Goal: Check status

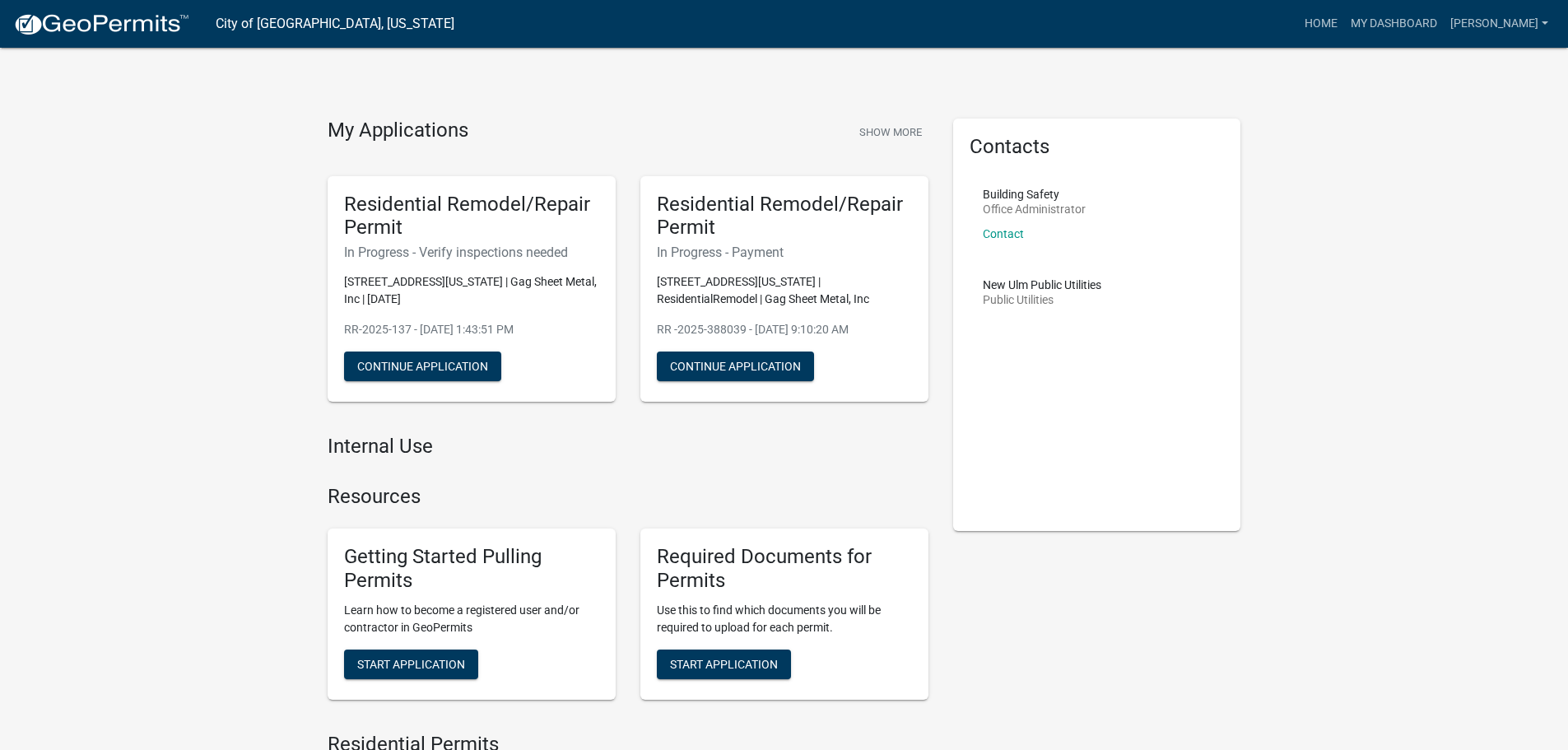
click at [1409, 19] on link "My Dashboard" at bounding box center [1394, 24] width 100 height 31
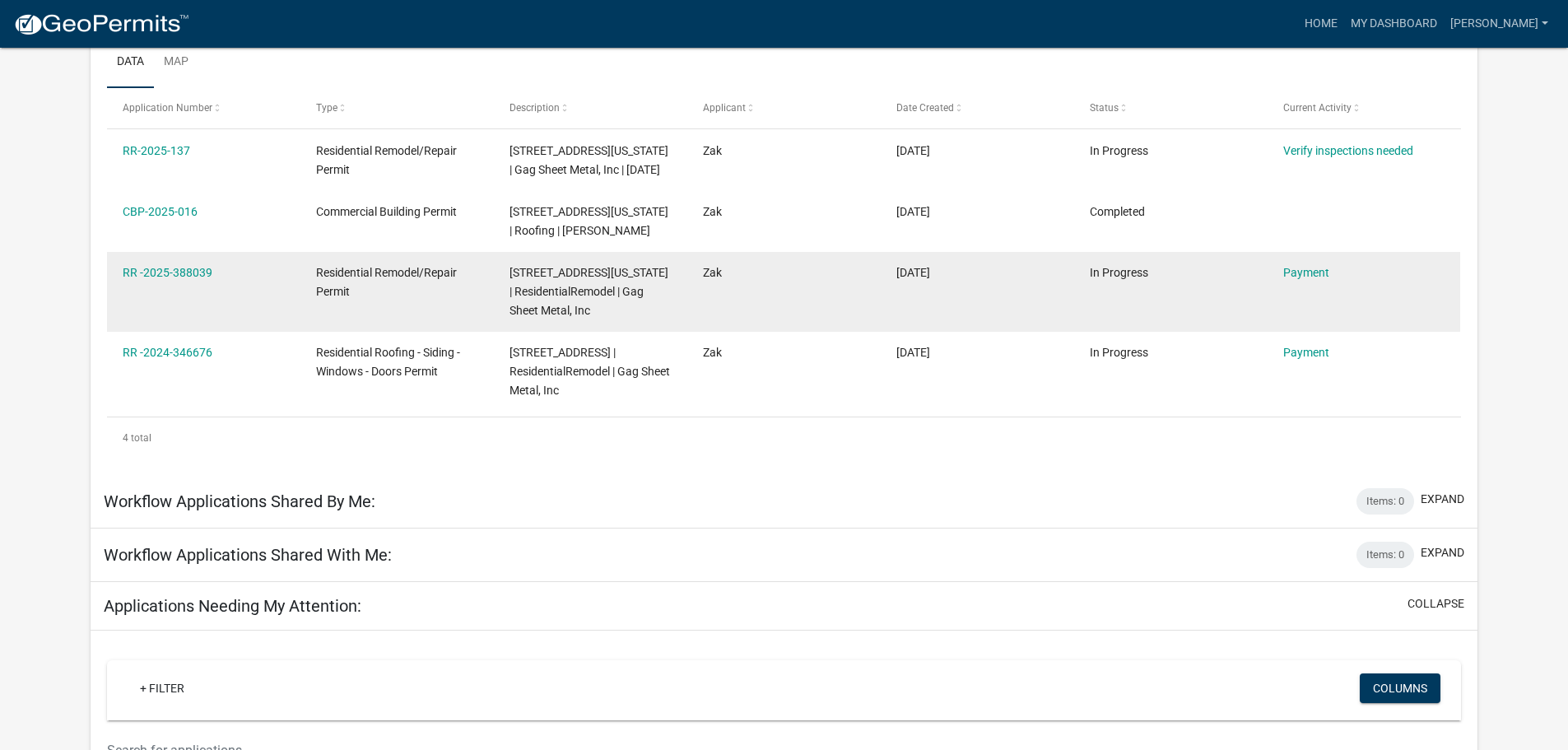
scroll to position [247, 0]
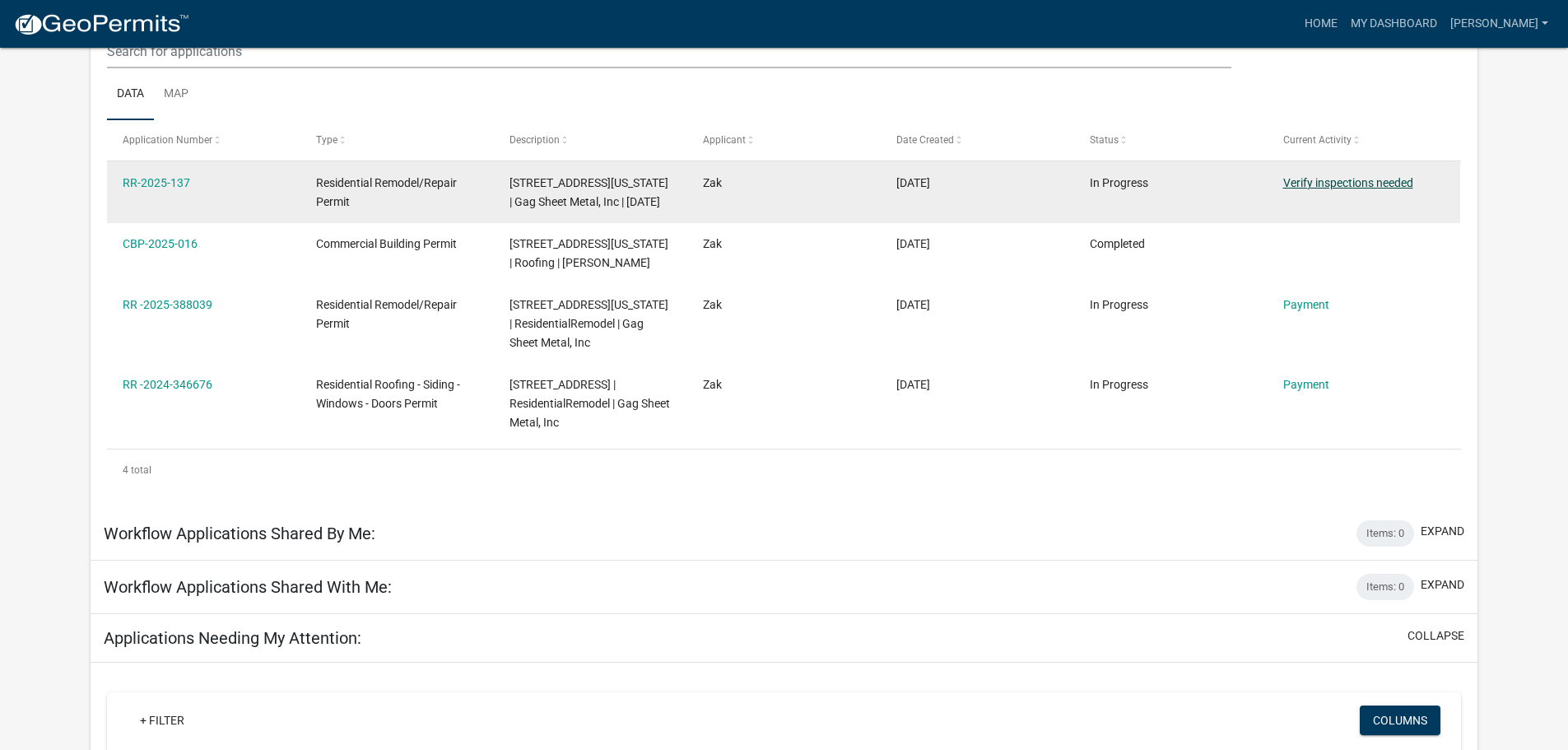
click at [1329, 180] on link "Verify inspections needed" at bounding box center [1348, 183] width 130 height 13
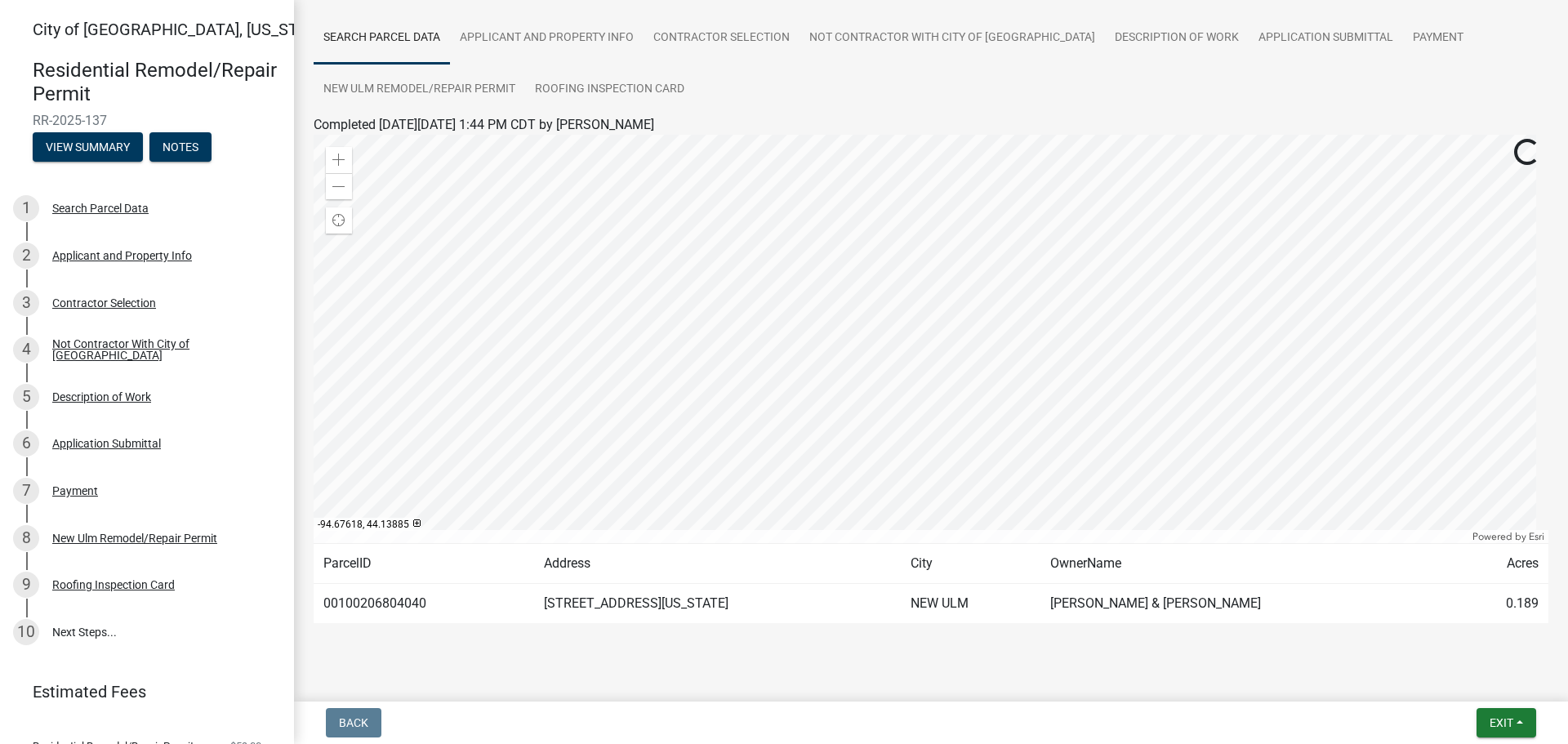
scroll to position [136, 0]
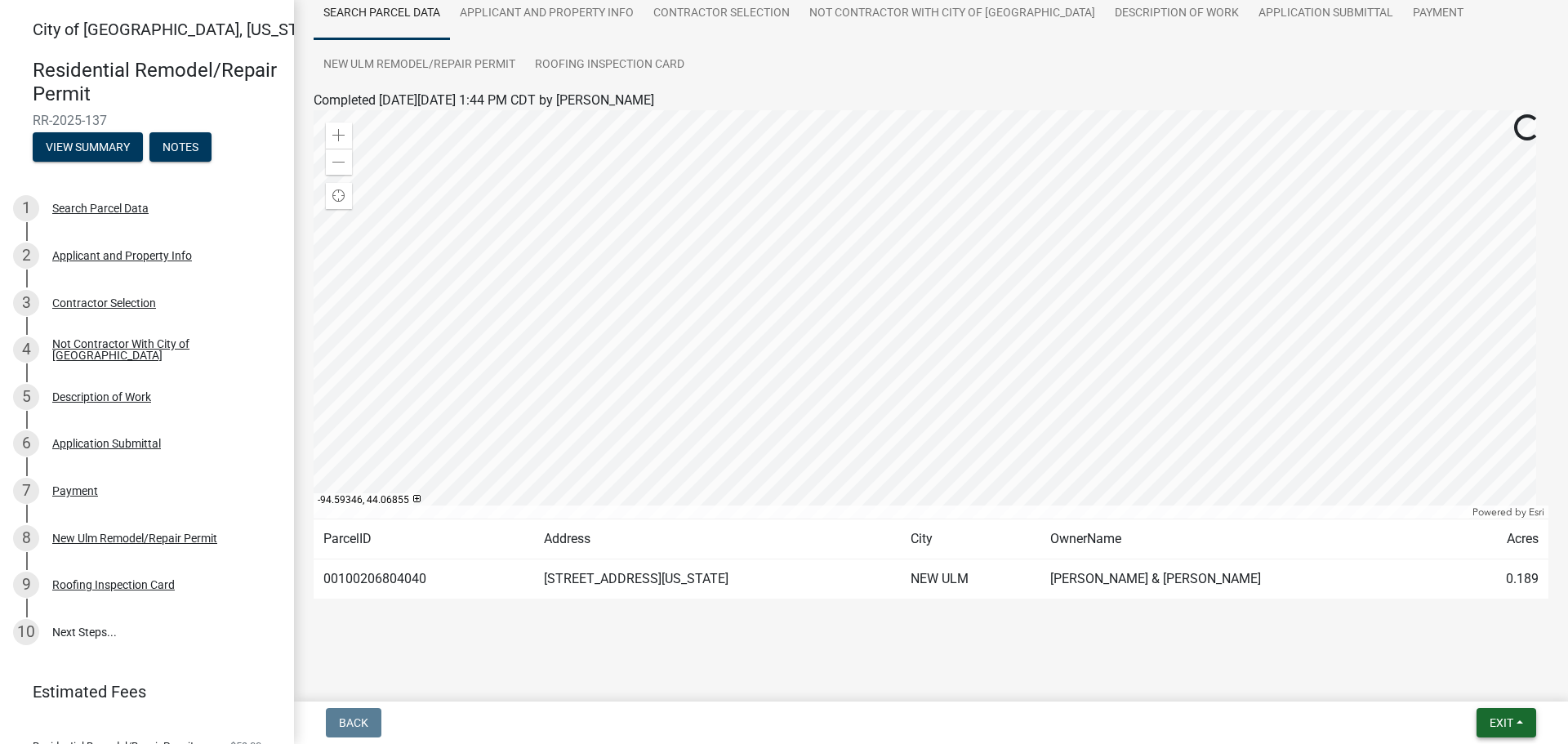
click at [1484, 721] on button "Exit" at bounding box center [1506, 722] width 60 height 30
click at [1334, 660] on main "Submitted Thank you for submitting your information. You may view the submitted…" at bounding box center [931, 347] width 1274 height 695
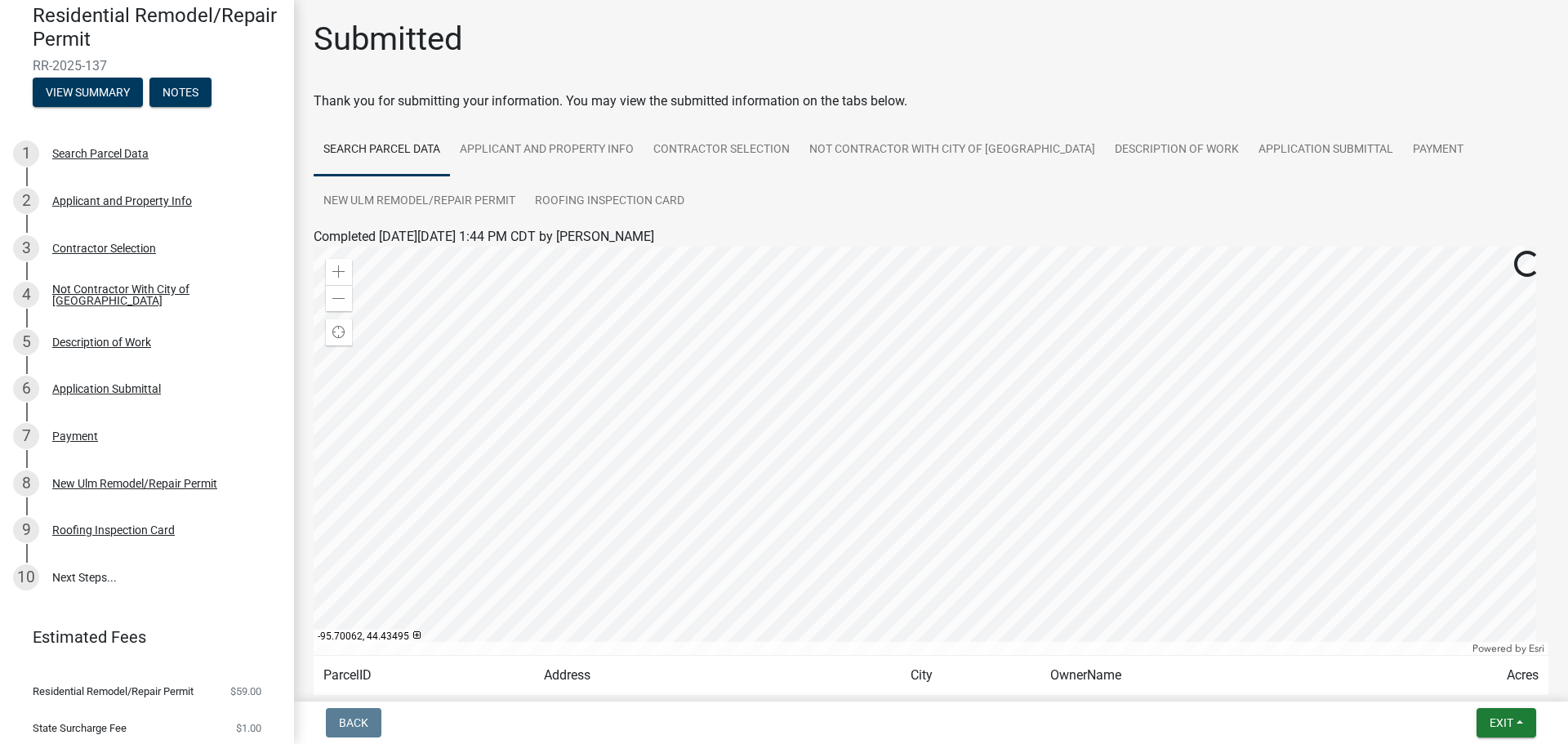
scroll to position [0, 0]
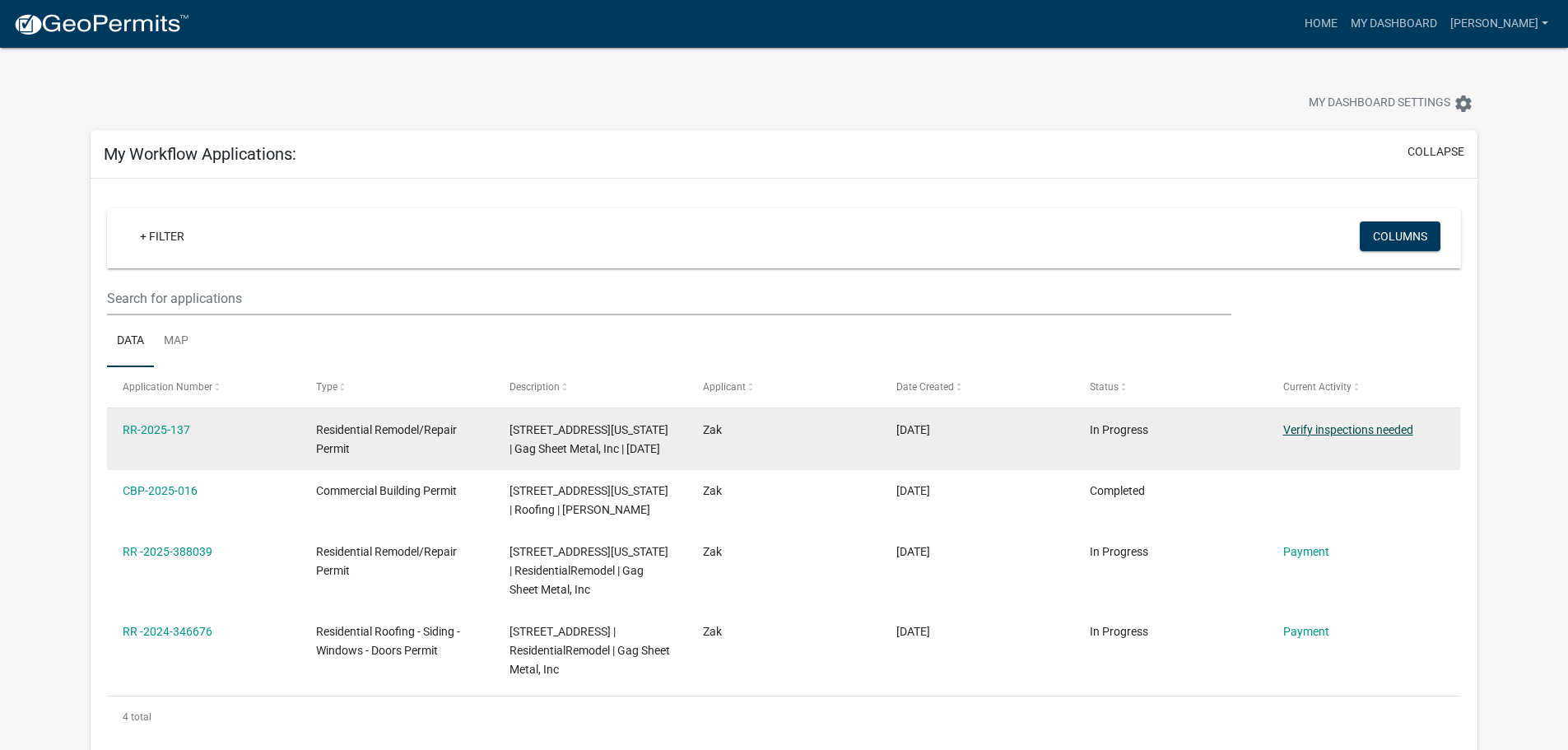
click at [1354, 432] on link "Verify inspections needed" at bounding box center [1348, 430] width 130 height 13
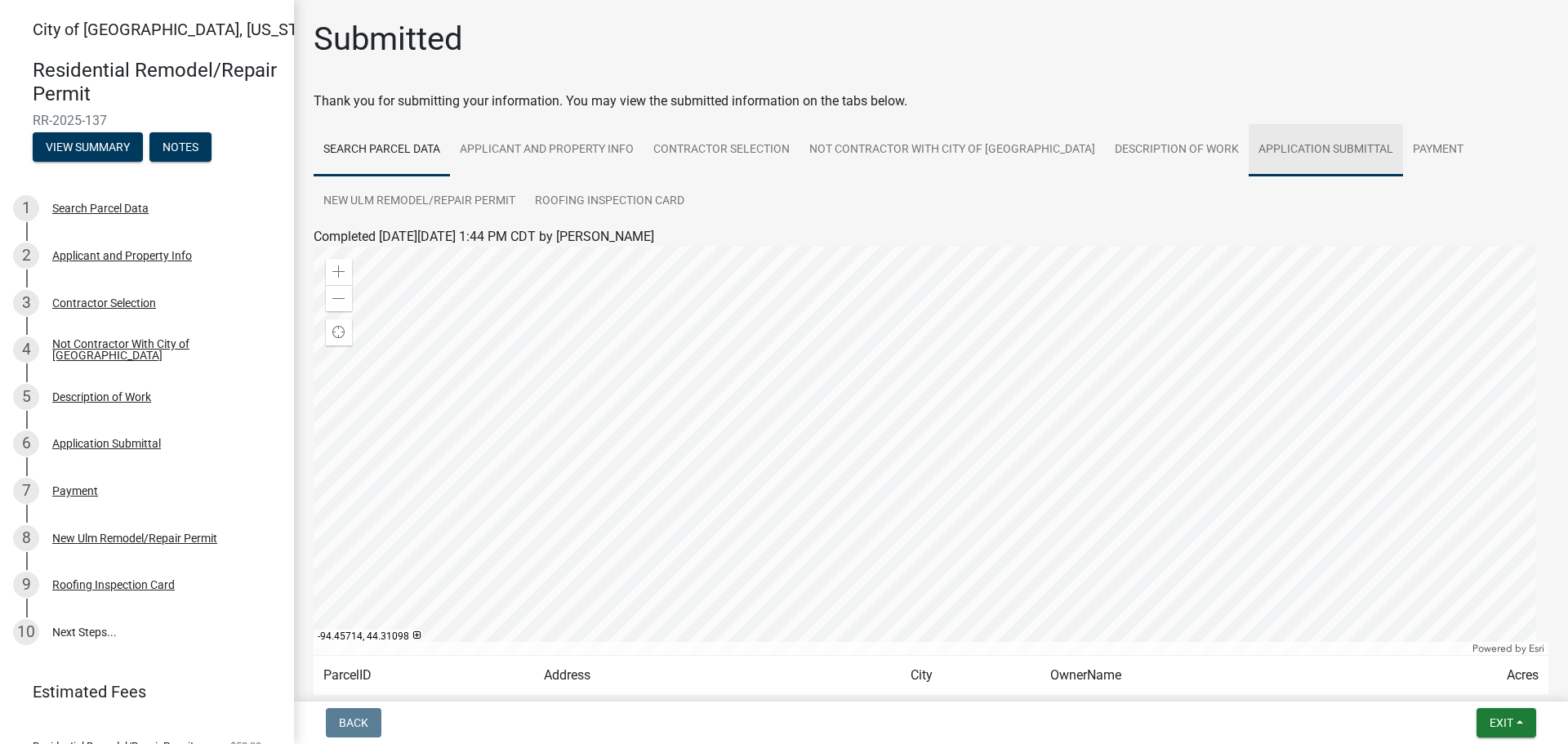
click at [1329, 150] on link "Application Submittal" at bounding box center [1325, 151] width 154 height 52
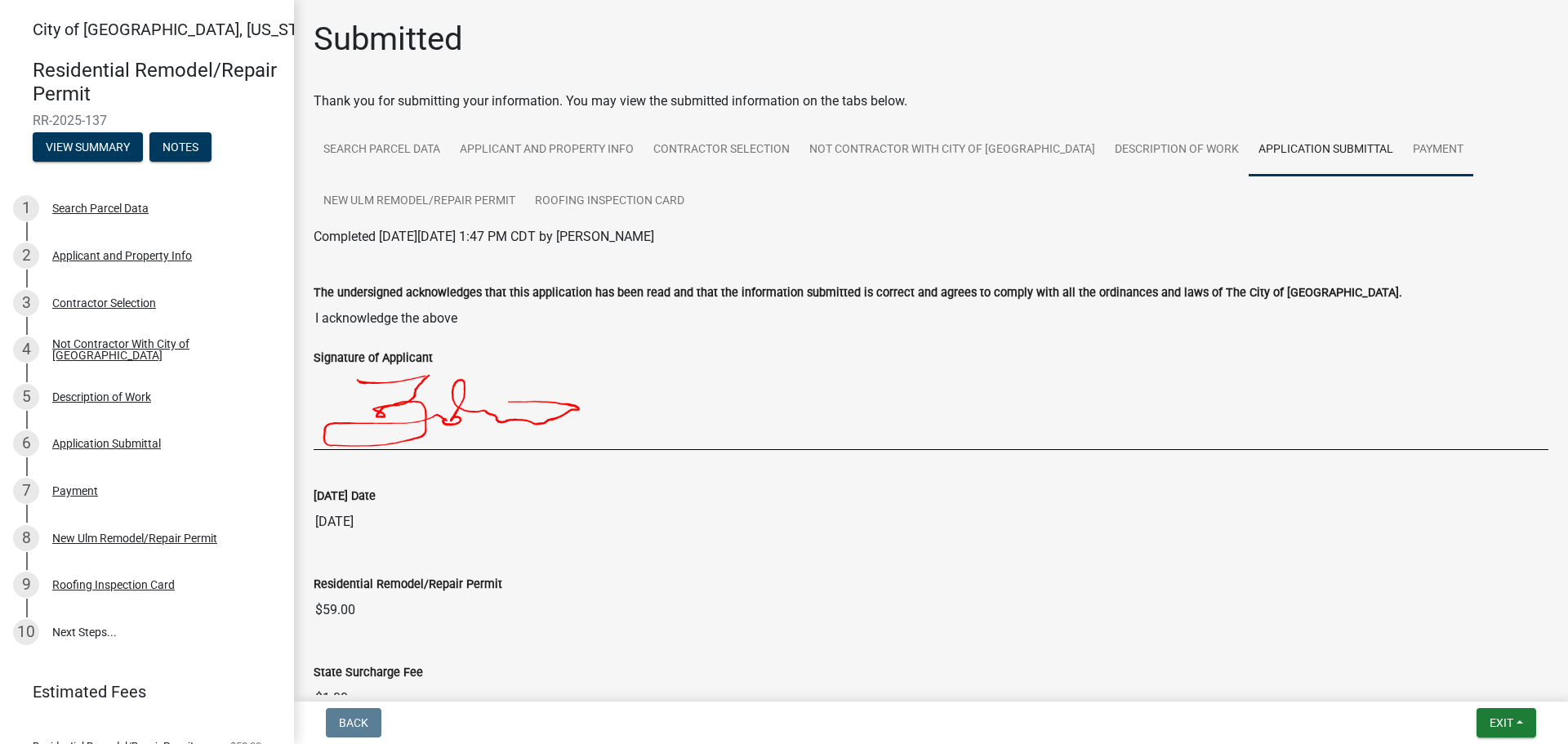
click at [1403, 152] on link "Payment" at bounding box center [1438, 151] width 70 height 52
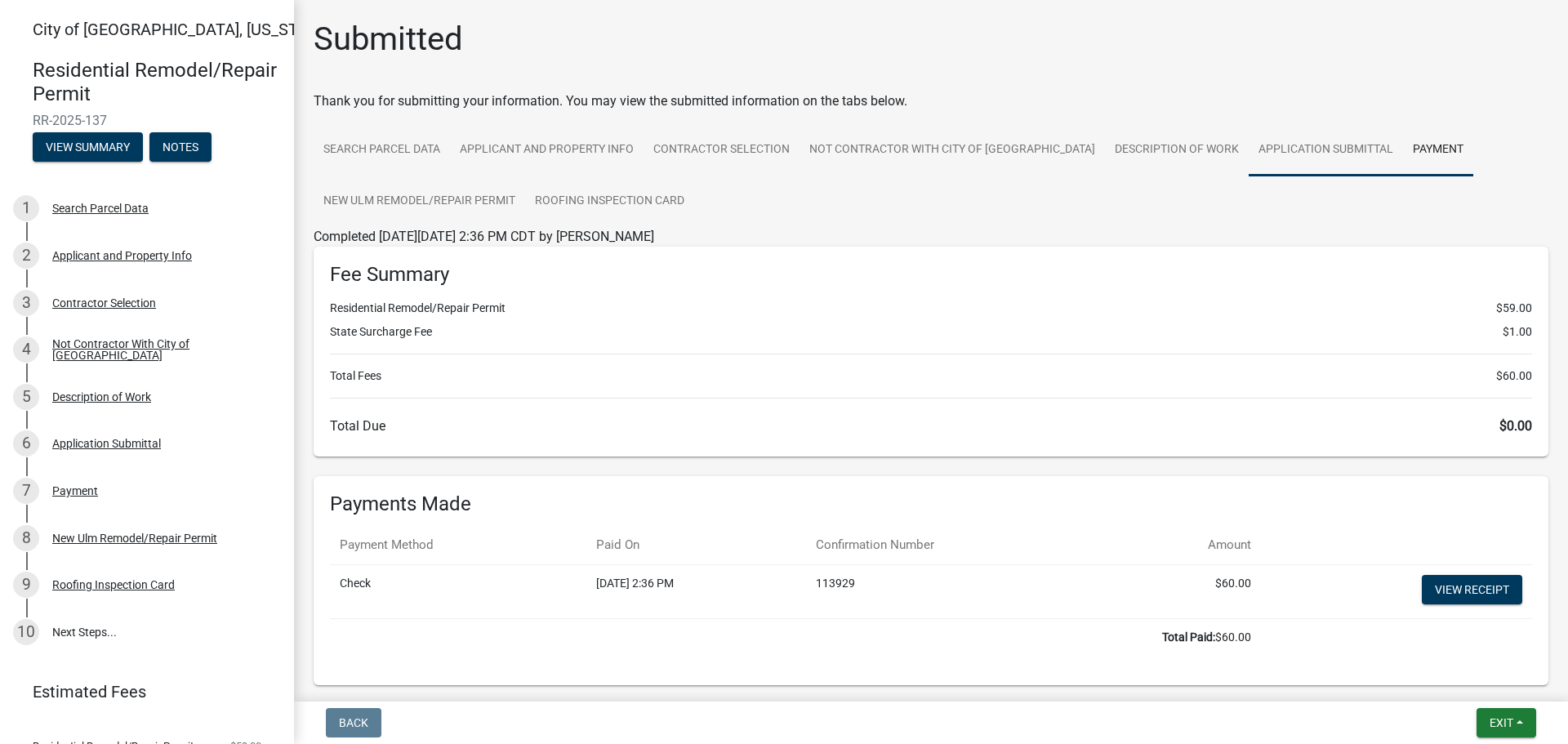
click at [1251, 154] on link "Application Submittal" at bounding box center [1325, 151] width 154 height 52
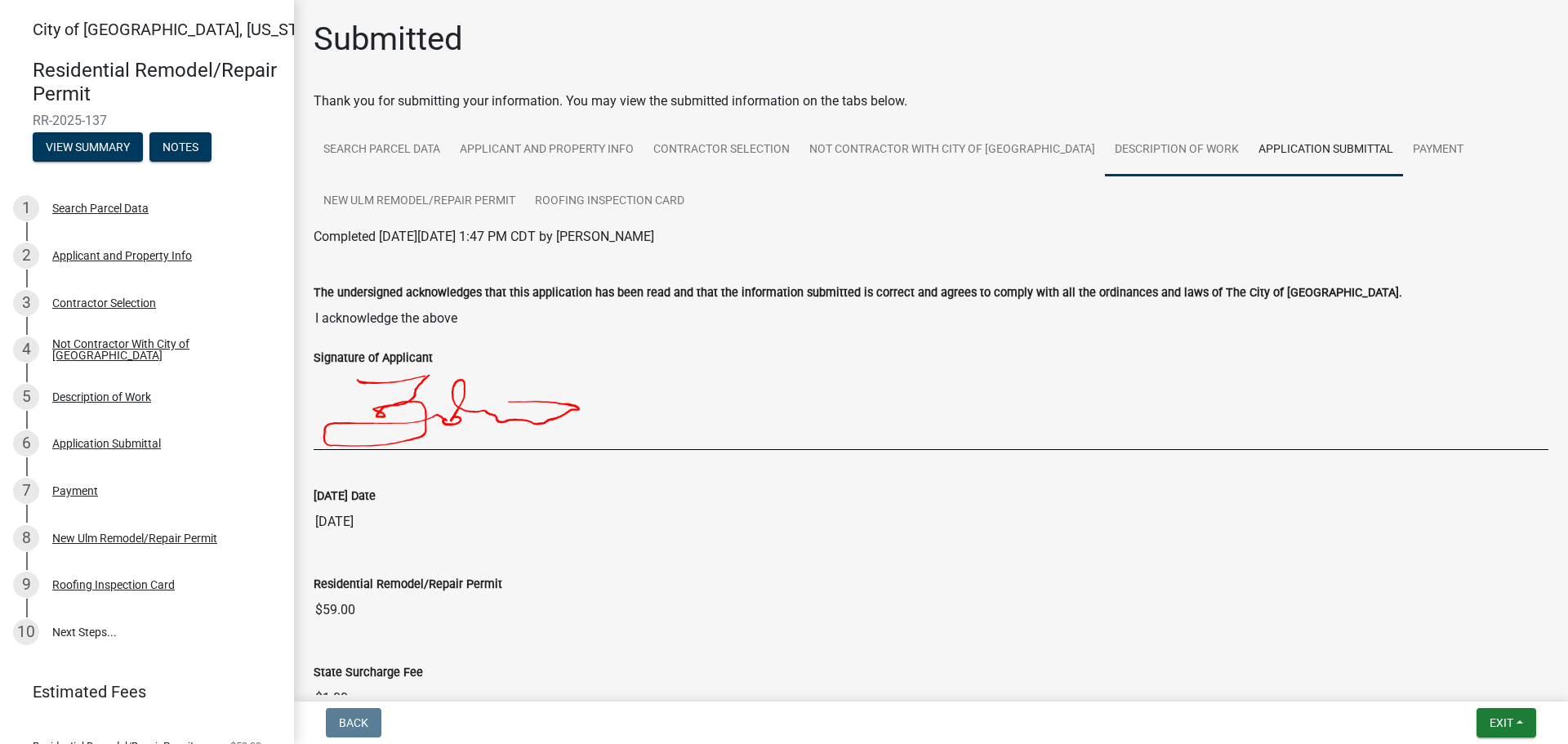
click at [1110, 155] on link "Description of Work" at bounding box center [1176, 151] width 143 height 52
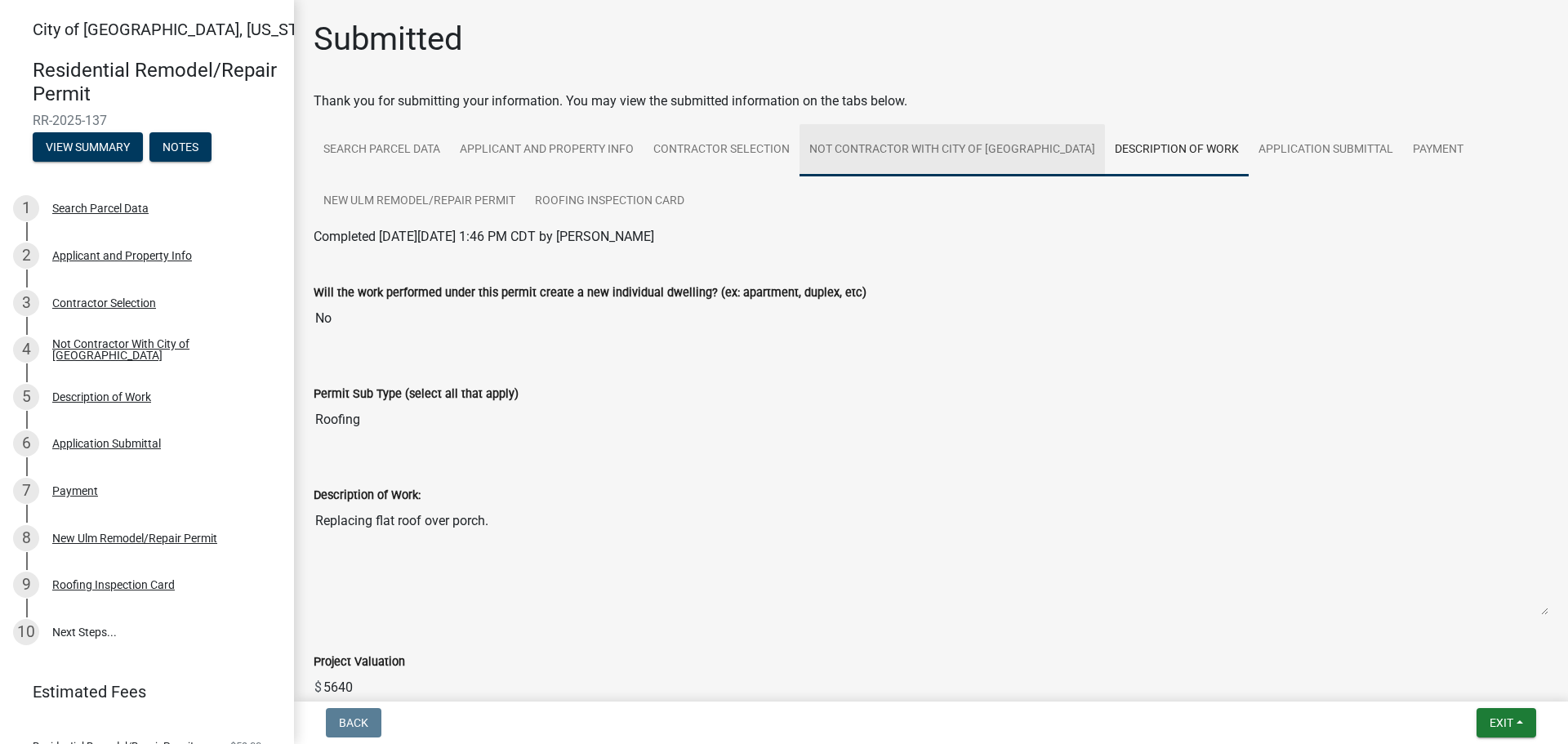
click at [943, 152] on link "Not Contractor With City of New Ulm" at bounding box center [952, 151] width 306 height 52
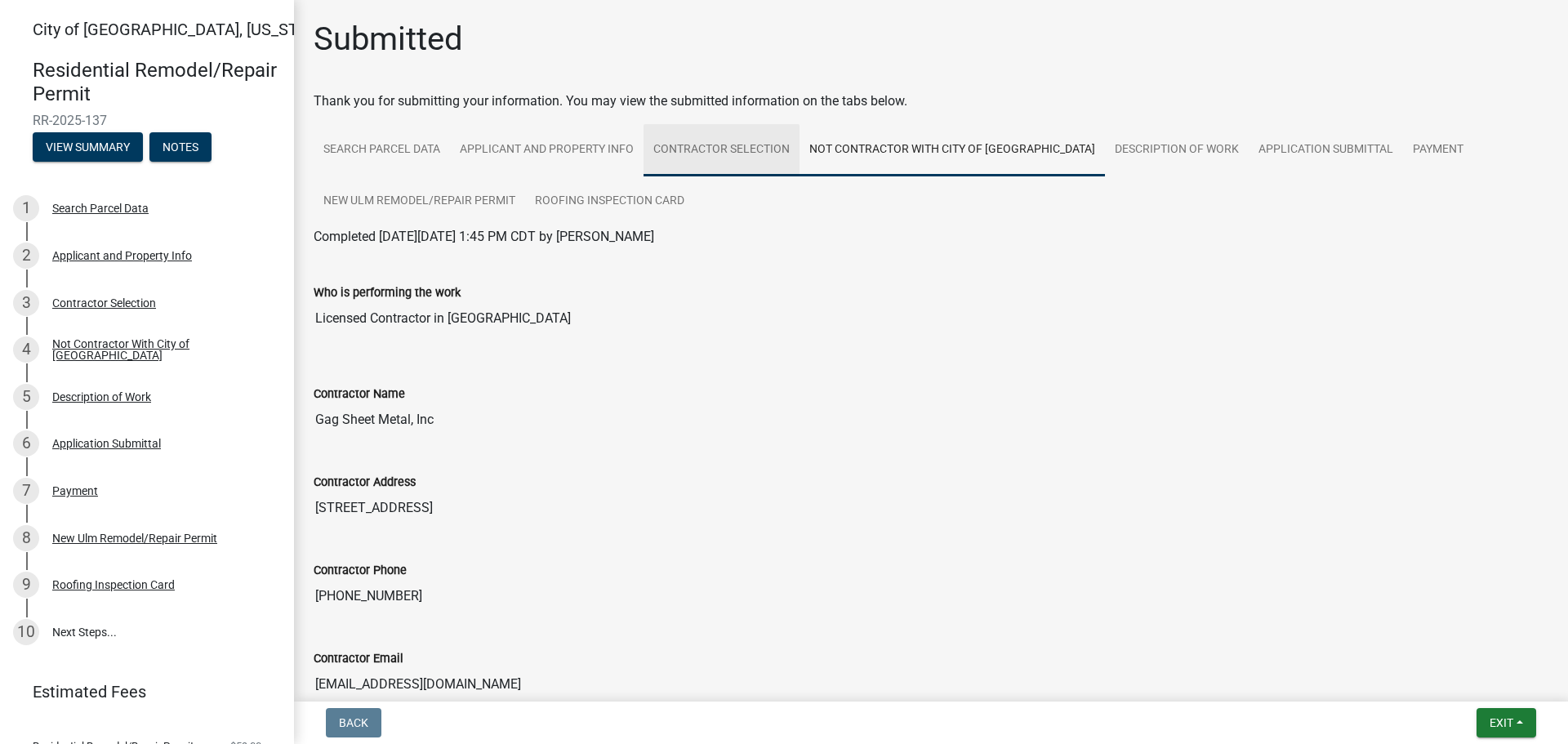
click at [766, 152] on link "Contractor Selection" at bounding box center [721, 151] width 156 height 52
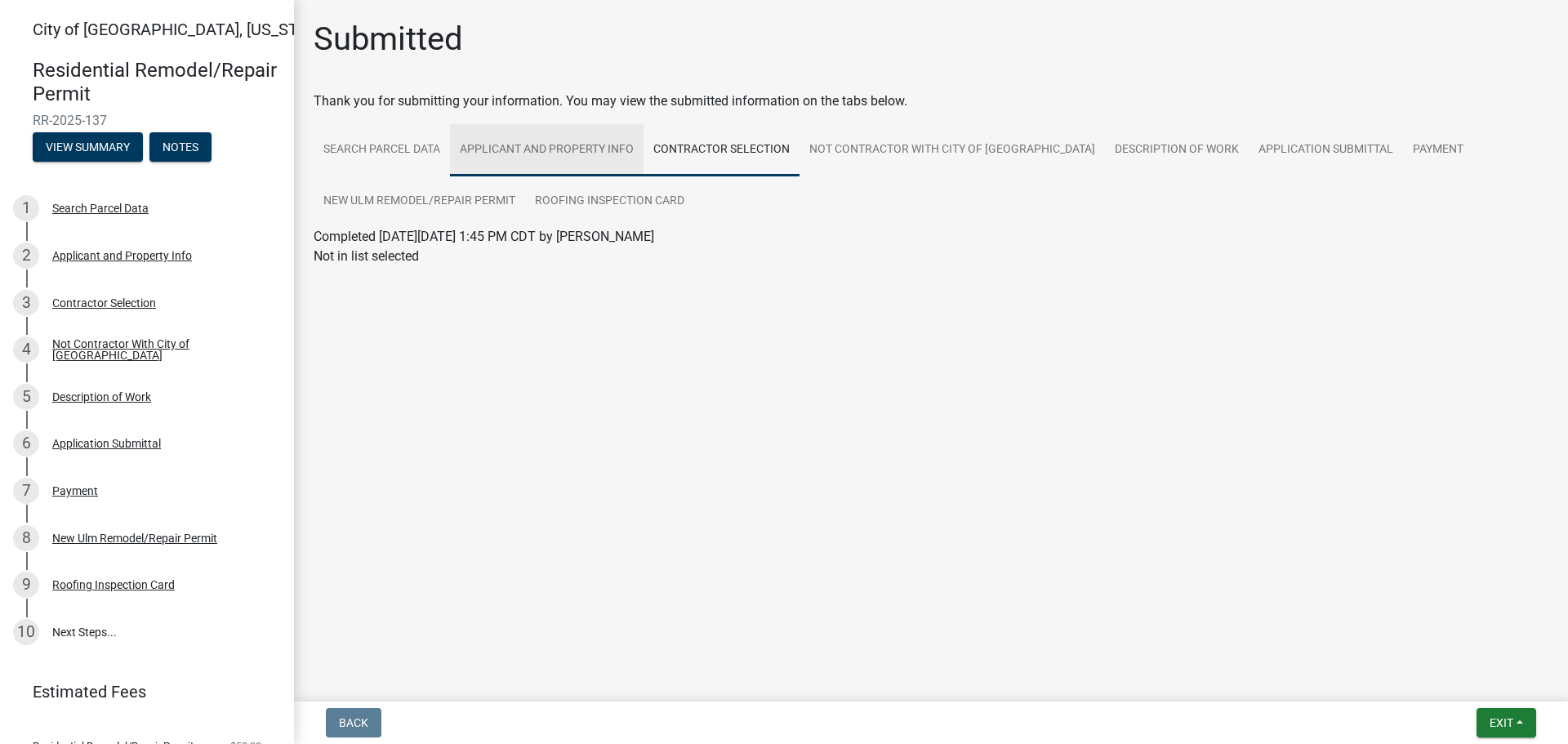
click at [585, 153] on link "Applicant and Property Info" at bounding box center [546, 151] width 194 height 52
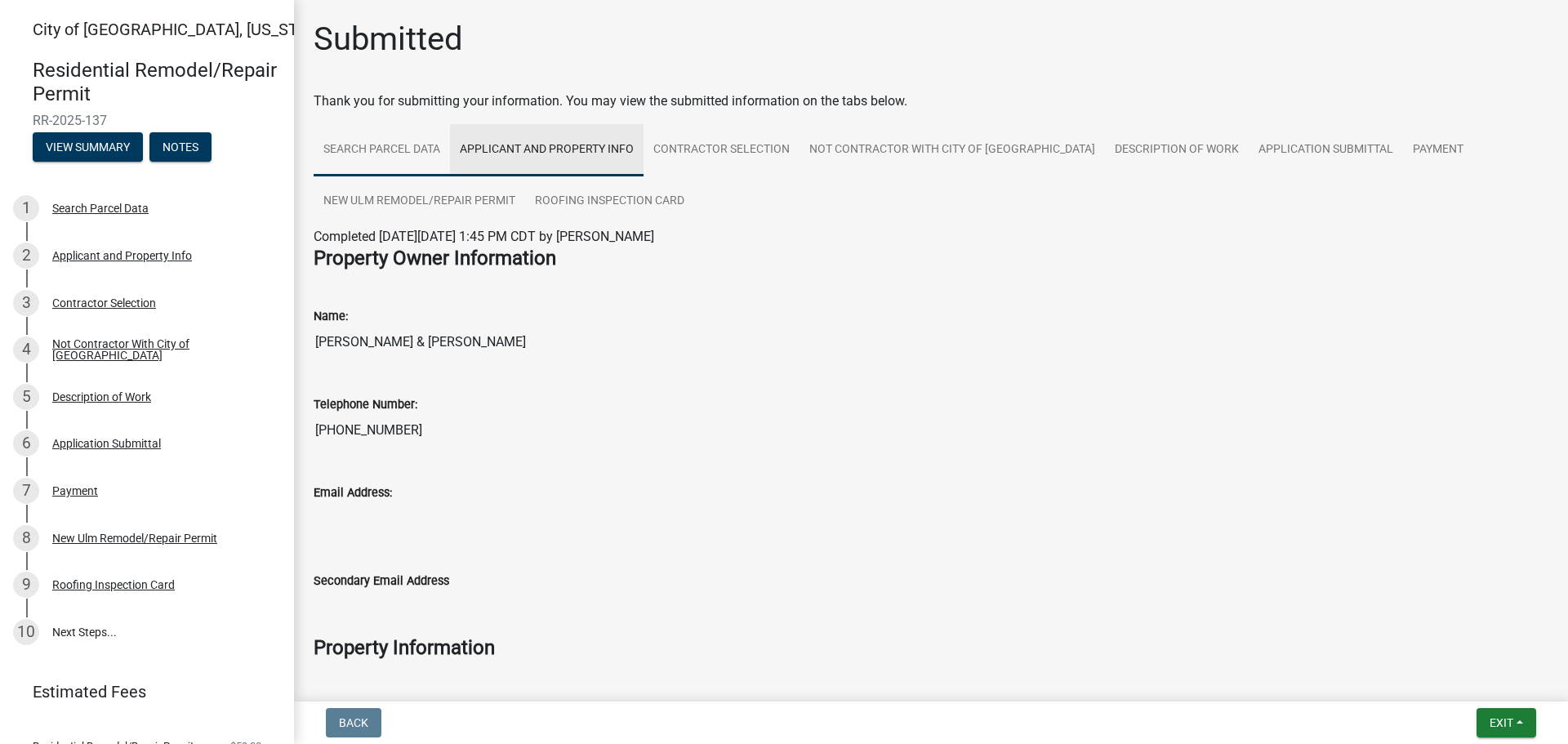
click at [430, 156] on link "Search Parcel Data" at bounding box center [381, 151] width 136 height 52
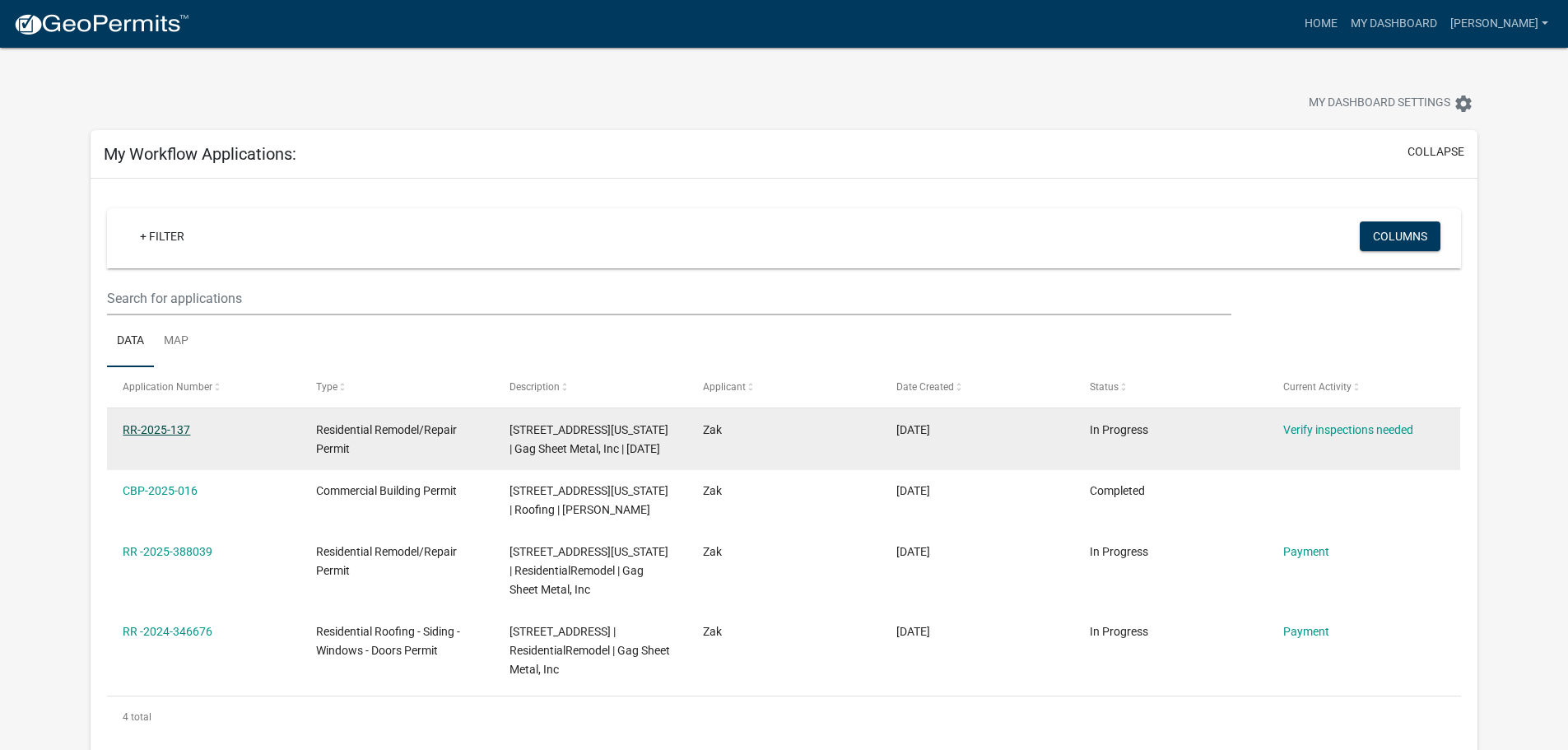
click at [147, 430] on link "RR-2025-137" at bounding box center [156, 430] width 67 height 13
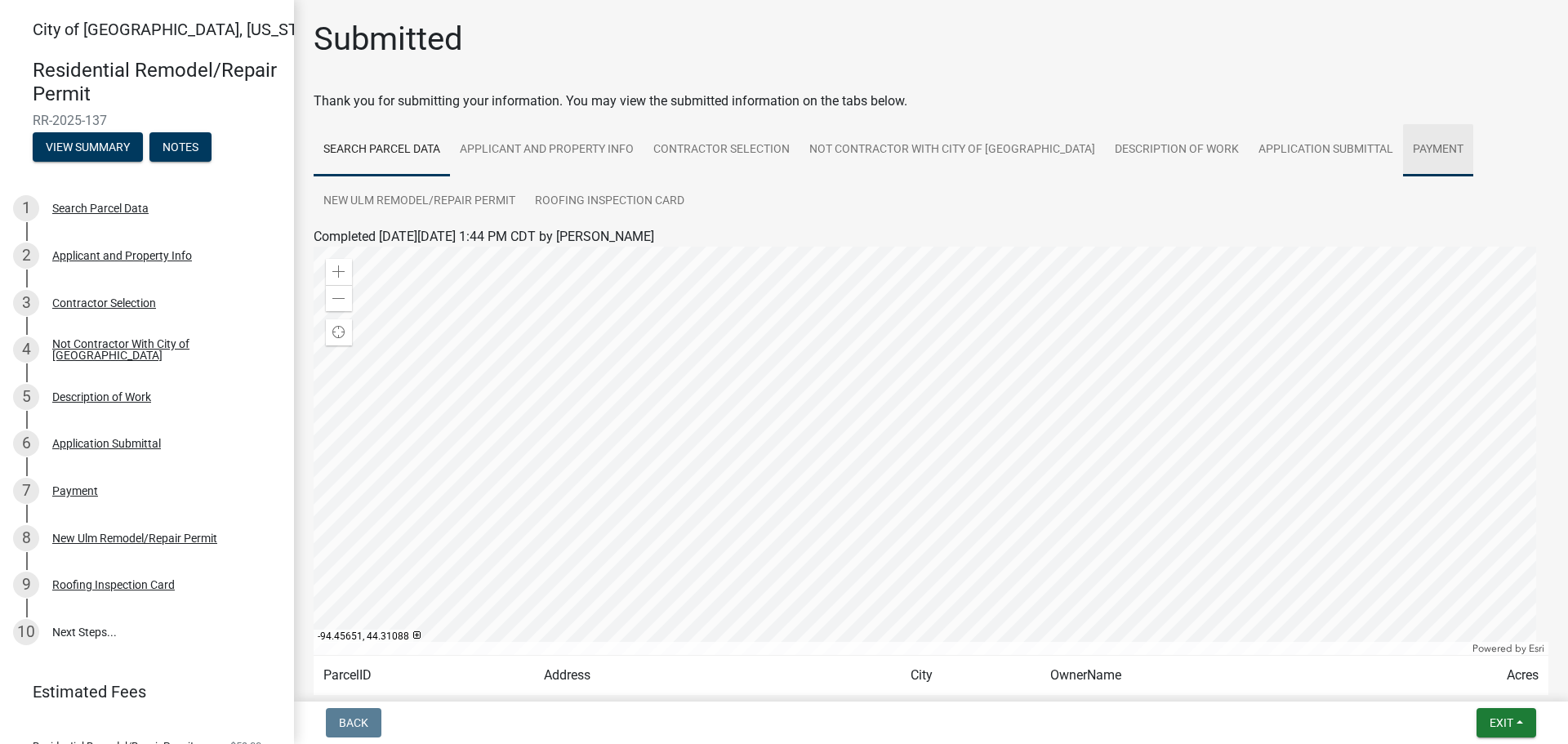
click at [1403, 141] on link "Payment" at bounding box center [1438, 151] width 70 height 52
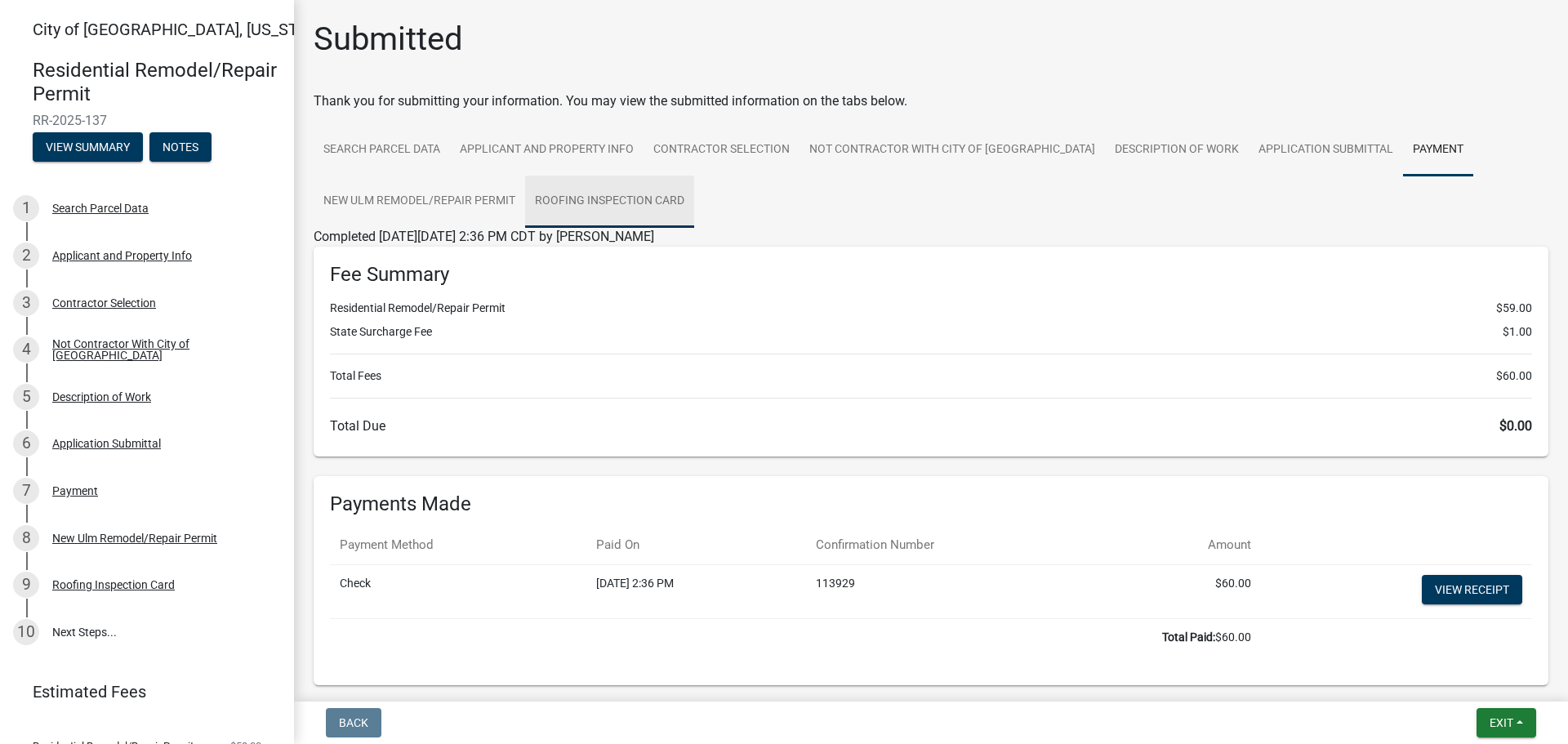
click at [572, 206] on link "Roofing Inspection Card" at bounding box center [609, 202] width 169 height 52
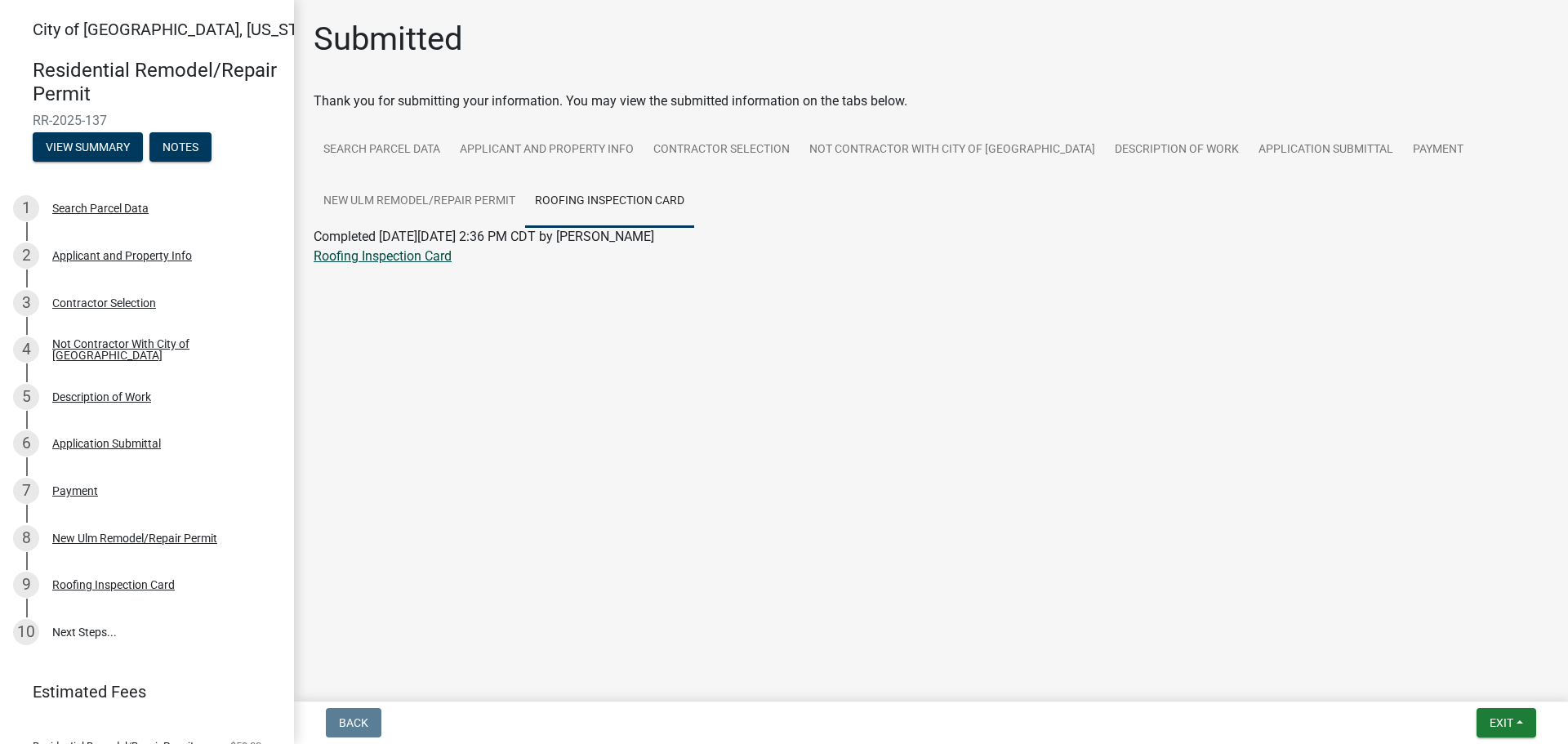
click at [415, 255] on link "Roofing Inspection Card" at bounding box center [382, 255] width 138 height 15
click at [436, 188] on link "New Ulm Remodel/Repair Permit" at bounding box center [419, 202] width 212 height 52
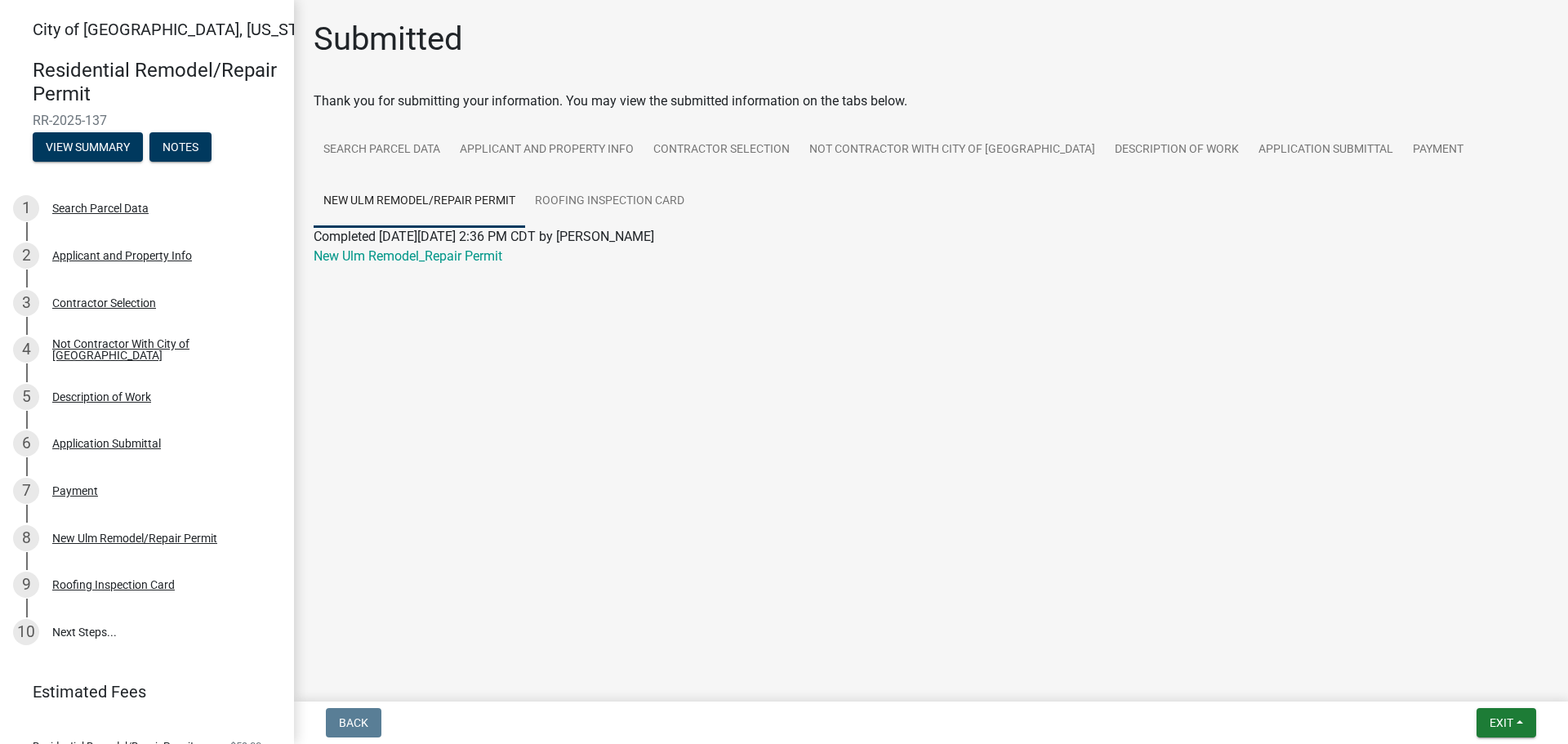
click at [448, 203] on link "New Ulm Remodel/Repair Permit" at bounding box center [419, 202] width 212 height 52
click at [593, 203] on link "Roofing Inspection Card" at bounding box center [609, 202] width 169 height 52
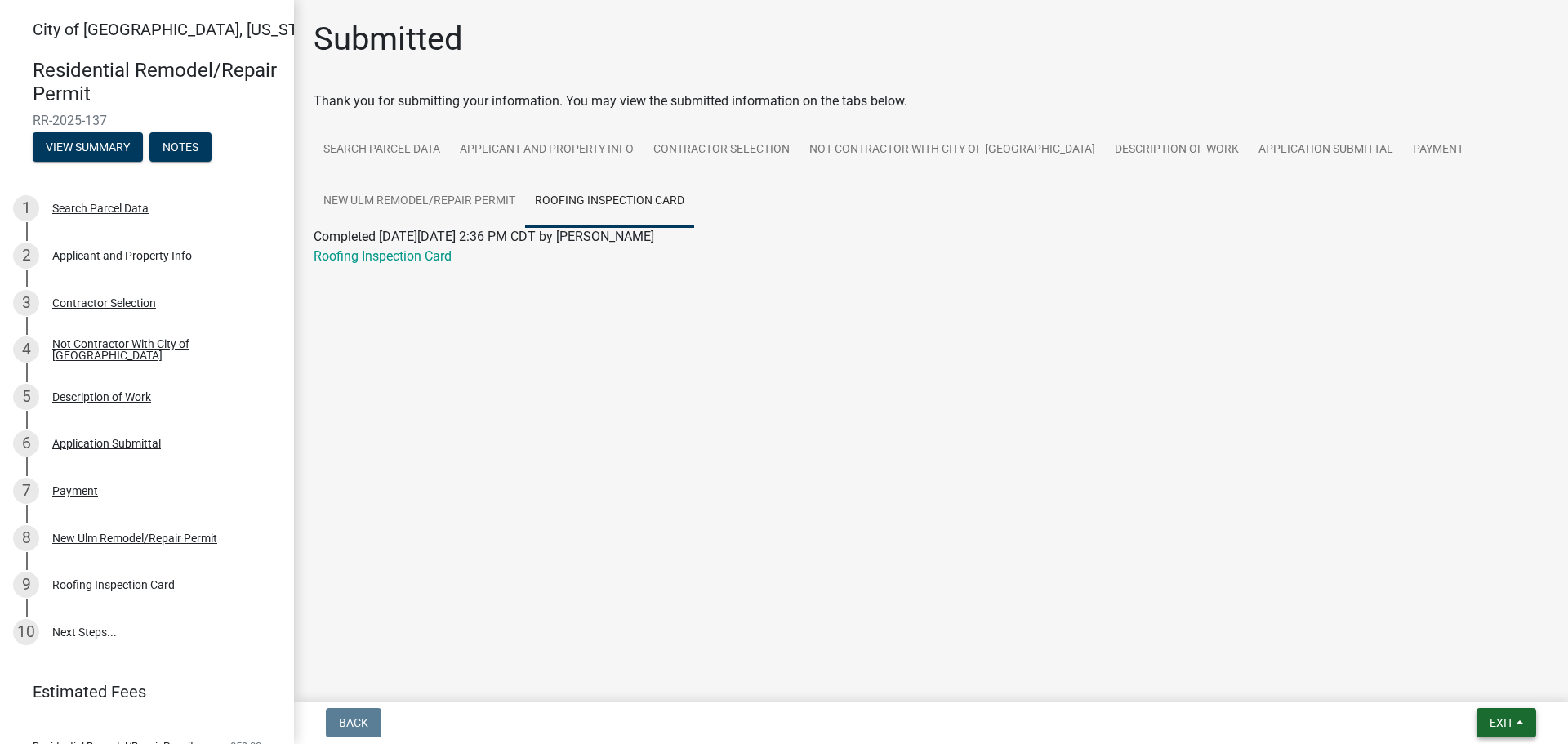
click at [1517, 716] on button "Exit" at bounding box center [1506, 722] width 60 height 30
click at [1459, 643] on button "Save" at bounding box center [1471, 640] width 131 height 39
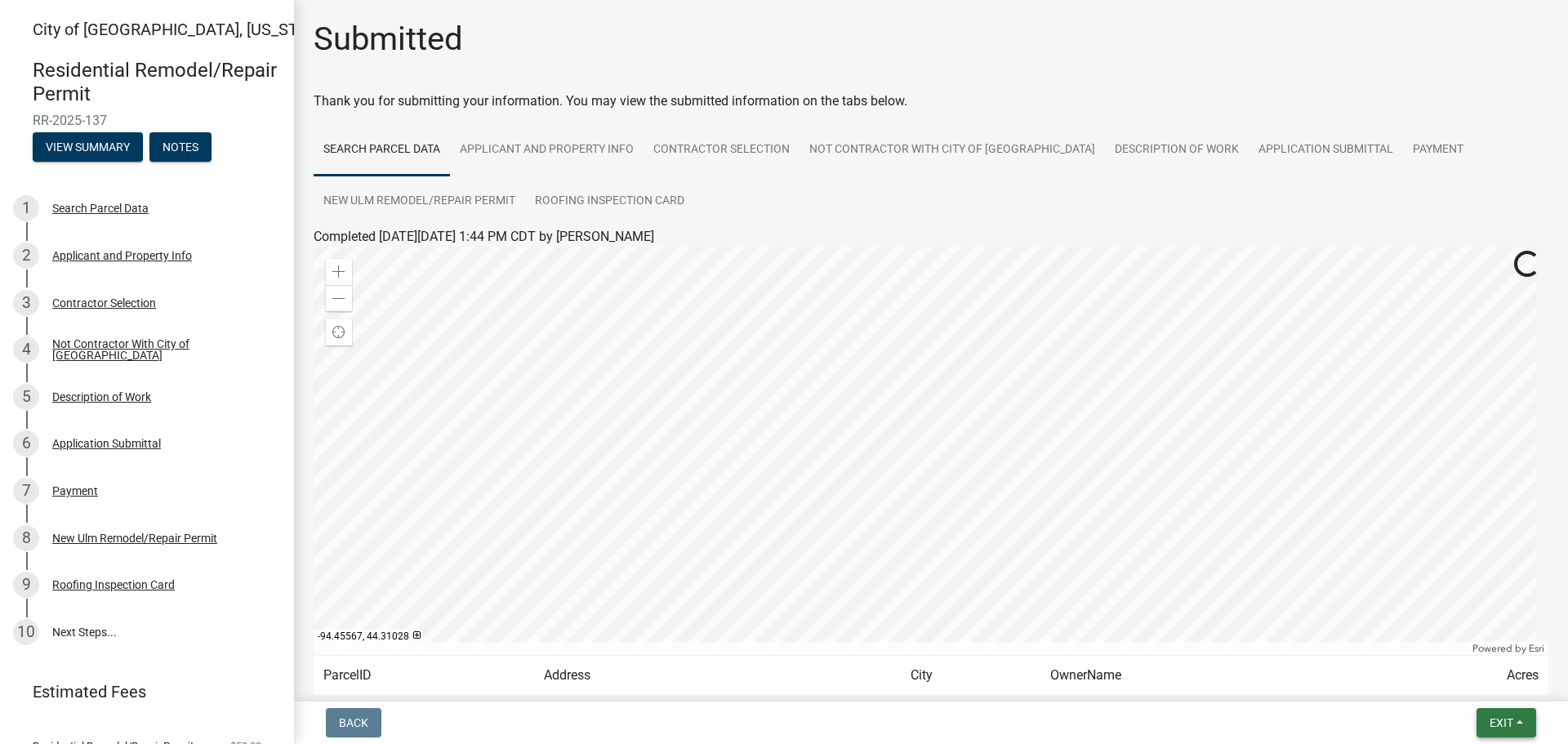
click at [1517, 721] on button "Exit" at bounding box center [1506, 722] width 60 height 30
click at [1463, 682] on button "Save & Exit" at bounding box center [1471, 680] width 131 height 39
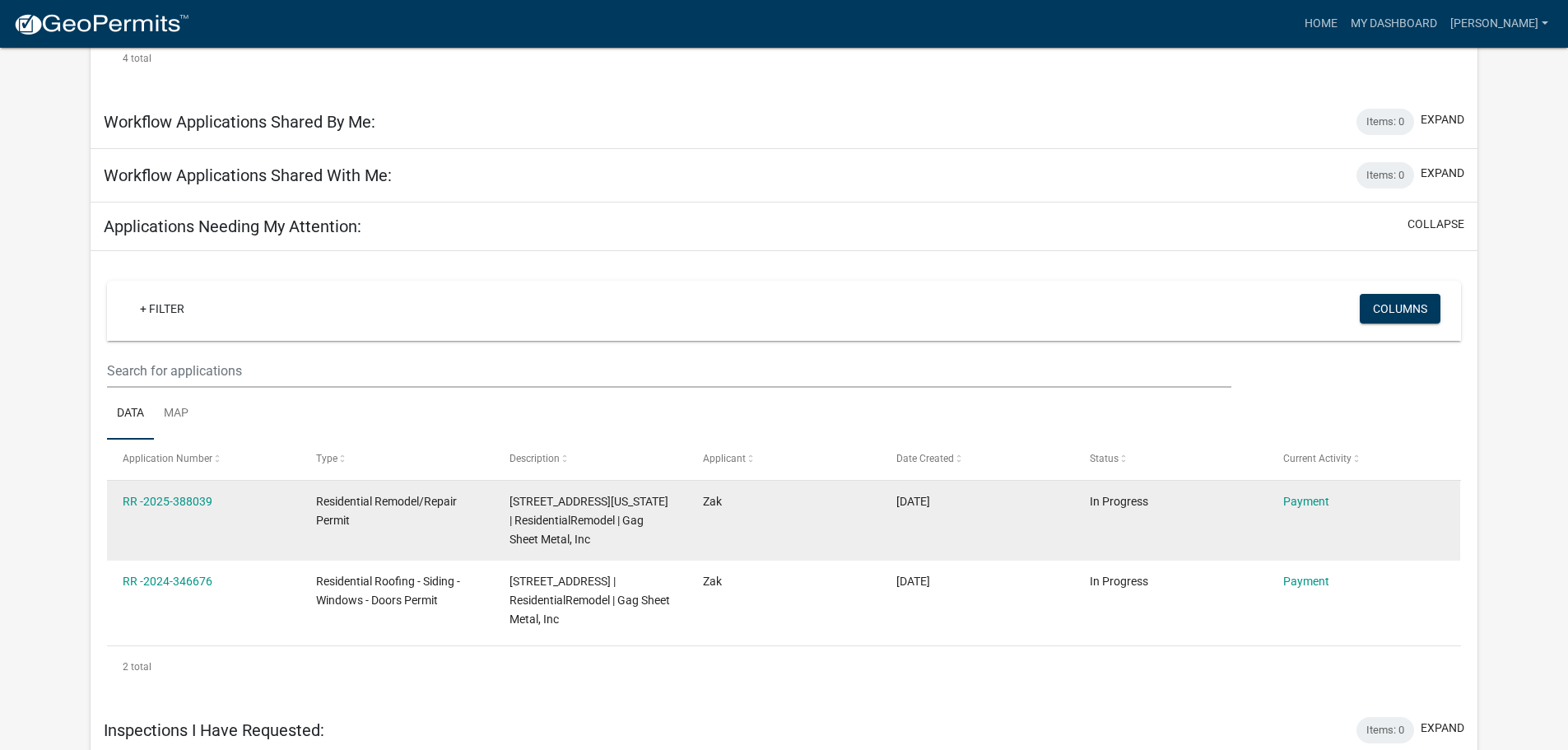
scroll to position [666, 0]
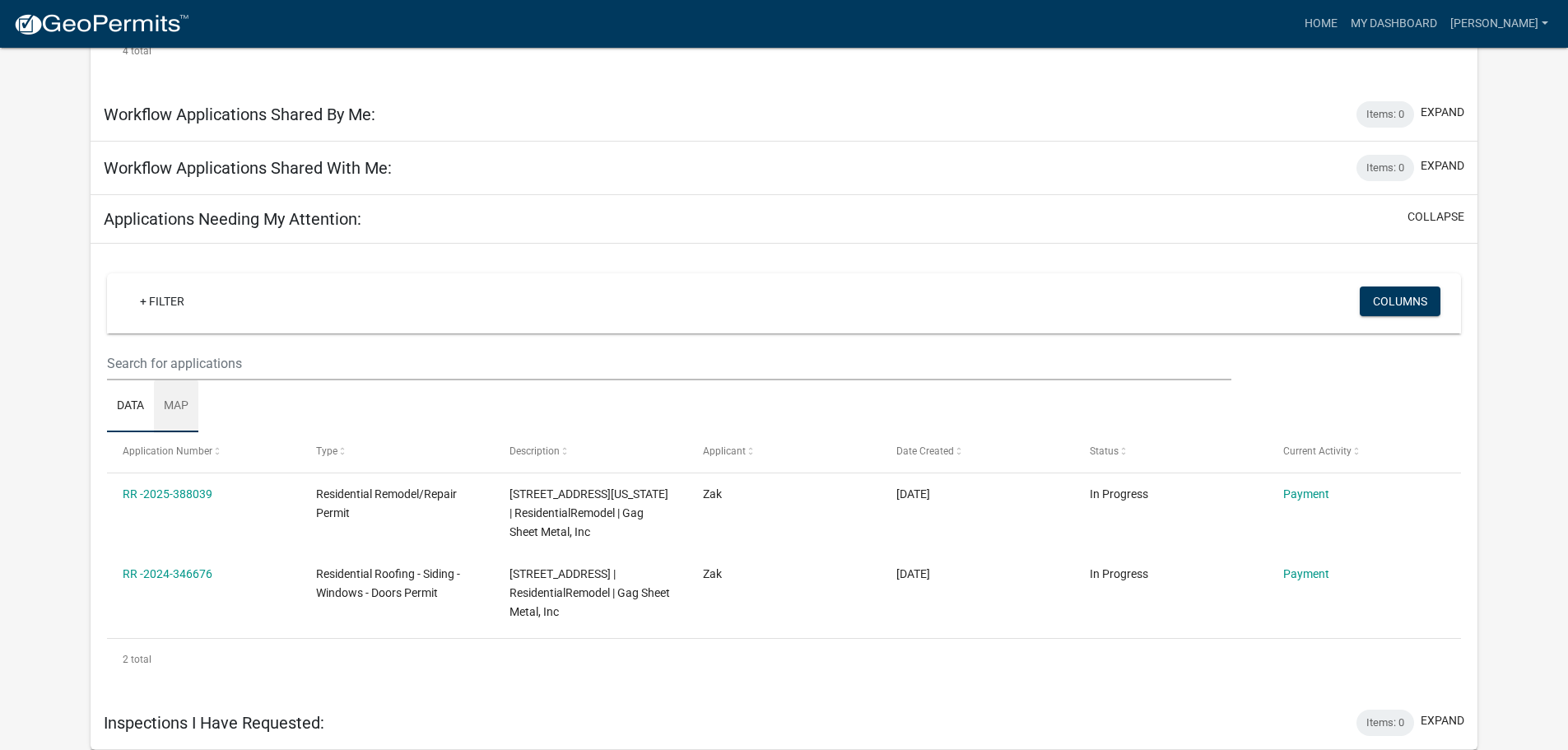
click at [179, 399] on link "Map" at bounding box center [175, 406] width 45 height 53
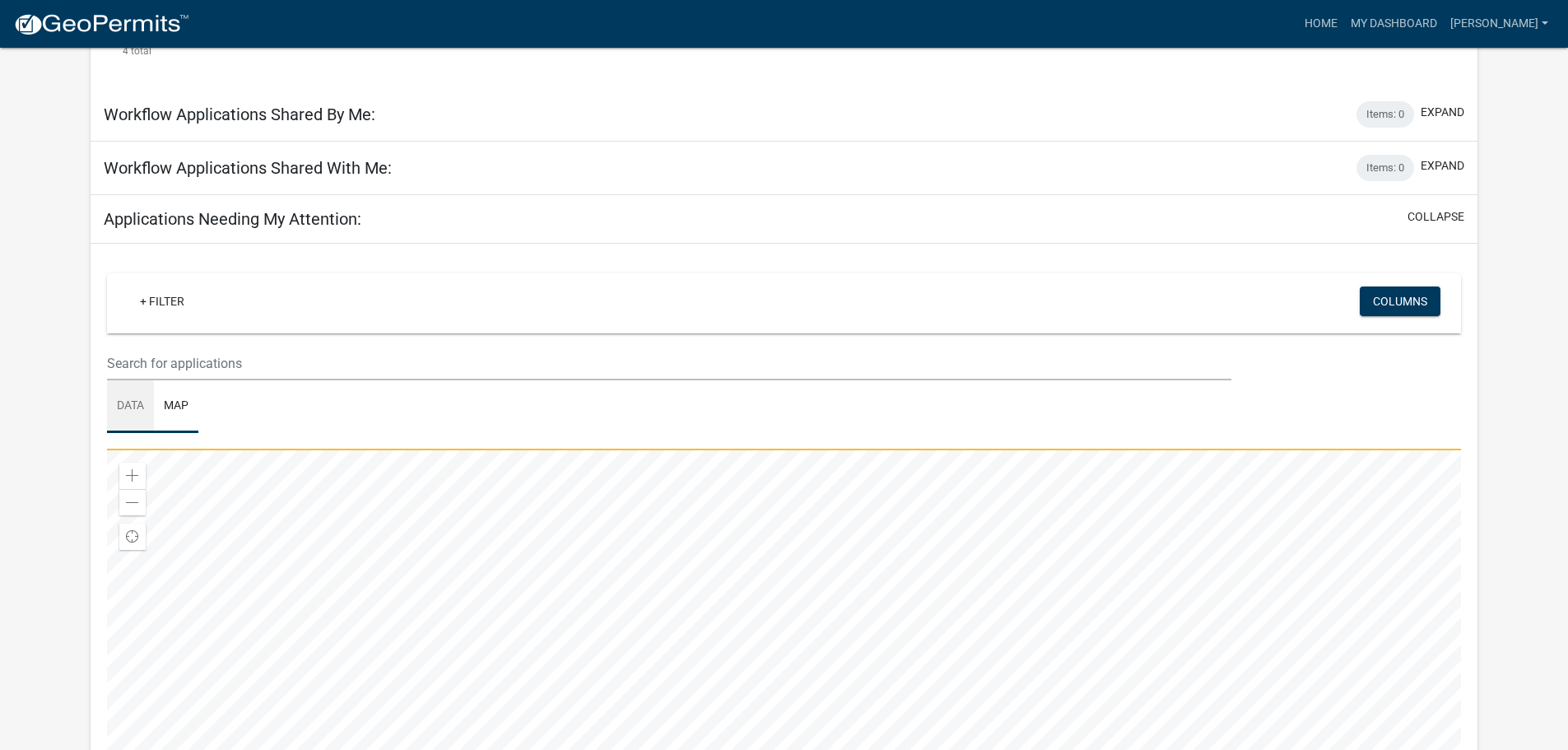
click at [135, 405] on link "Data" at bounding box center [131, 406] width 47 height 53
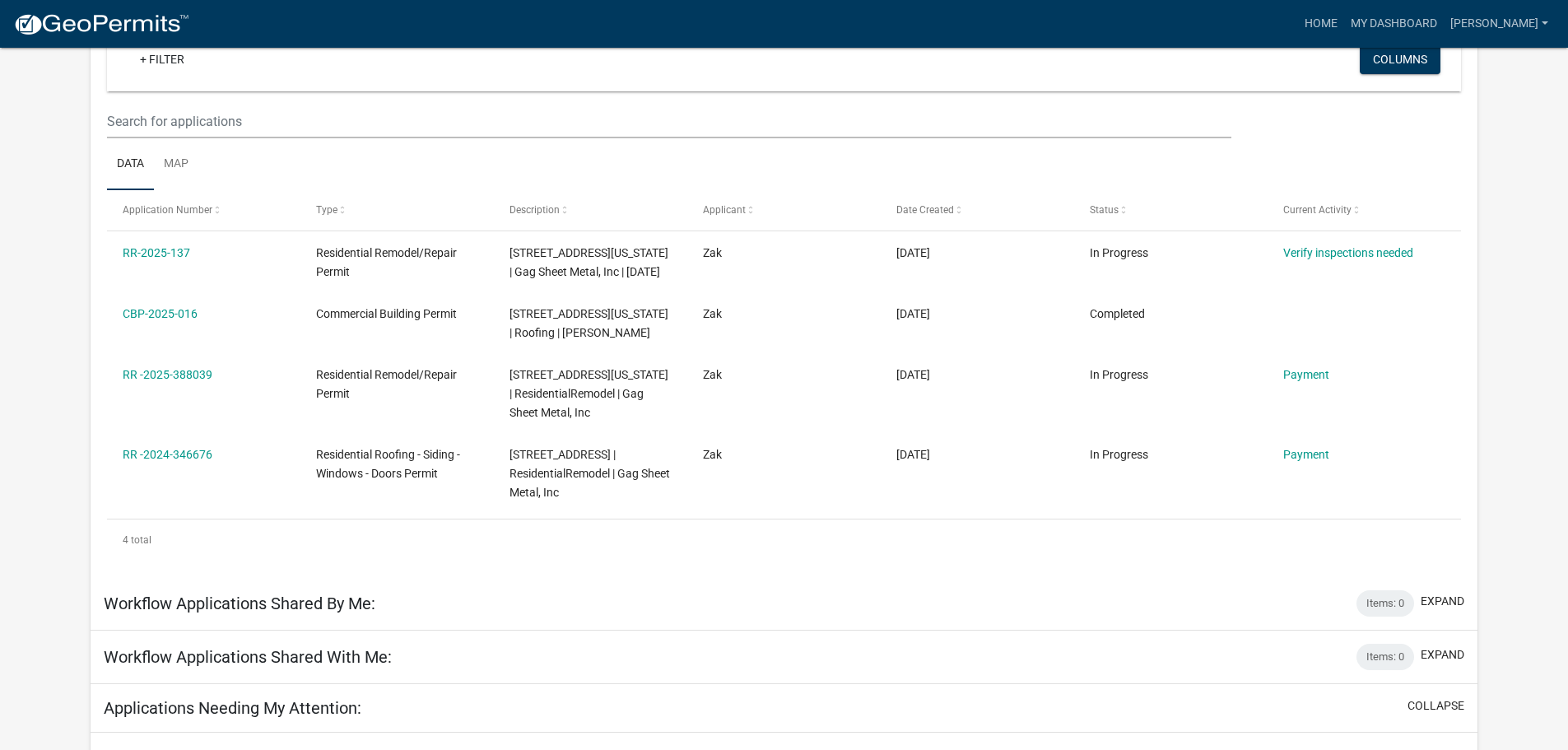
scroll to position [172, 0]
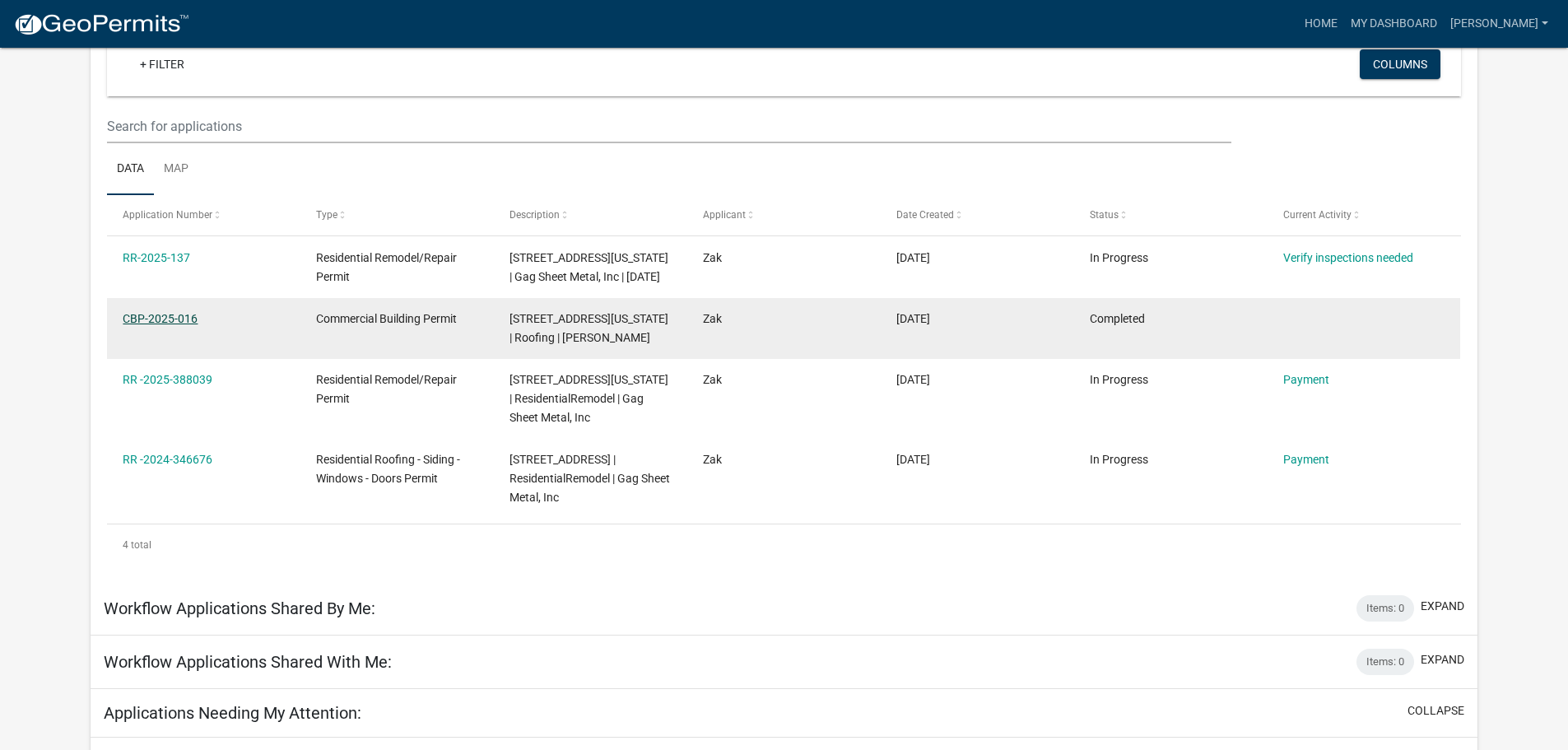
click at [142, 315] on link "CBP-2025-016" at bounding box center [160, 318] width 75 height 13
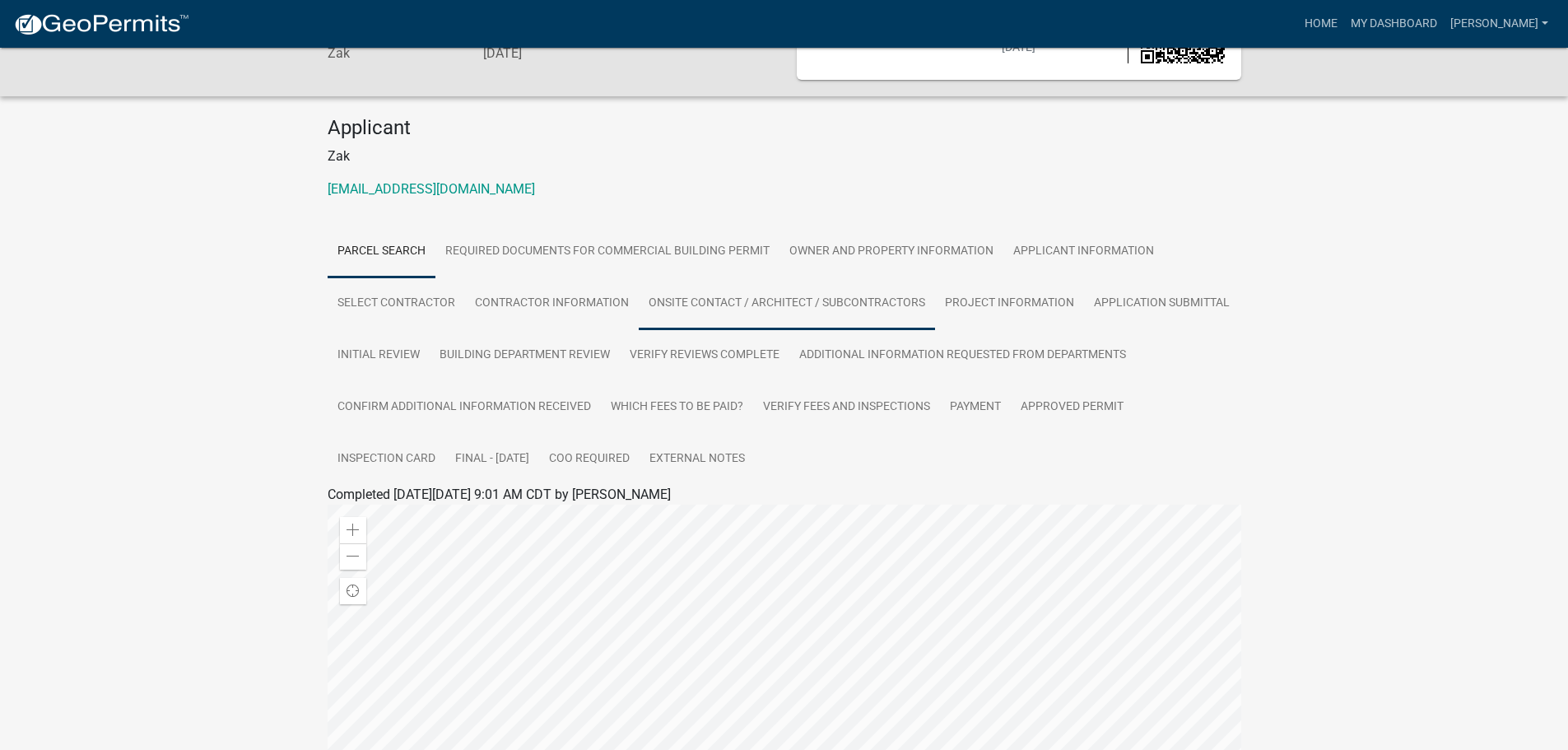
scroll to position [19, 0]
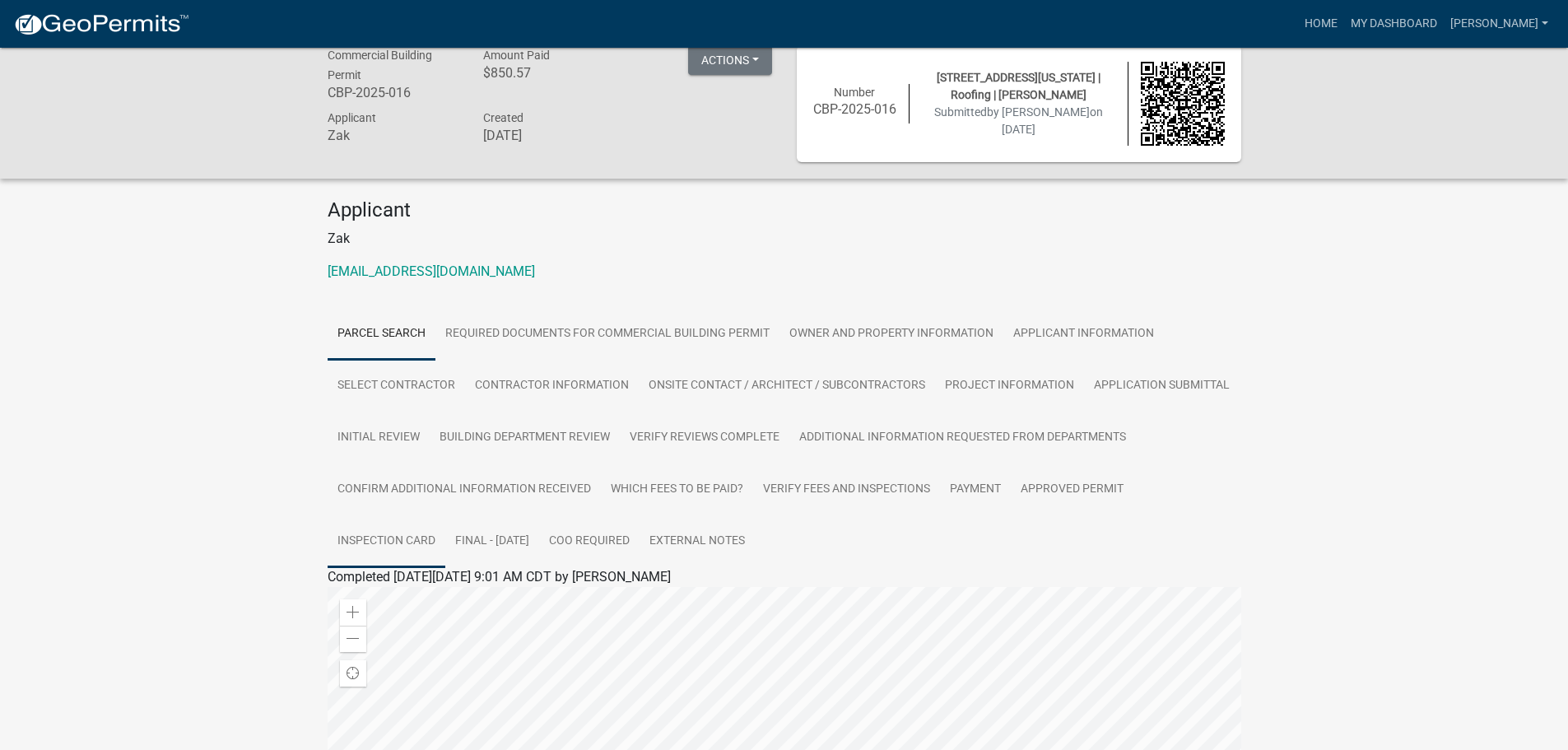
click at [417, 542] on link "Inspection Card" at bounding box center [386, 542] width 118 height 53
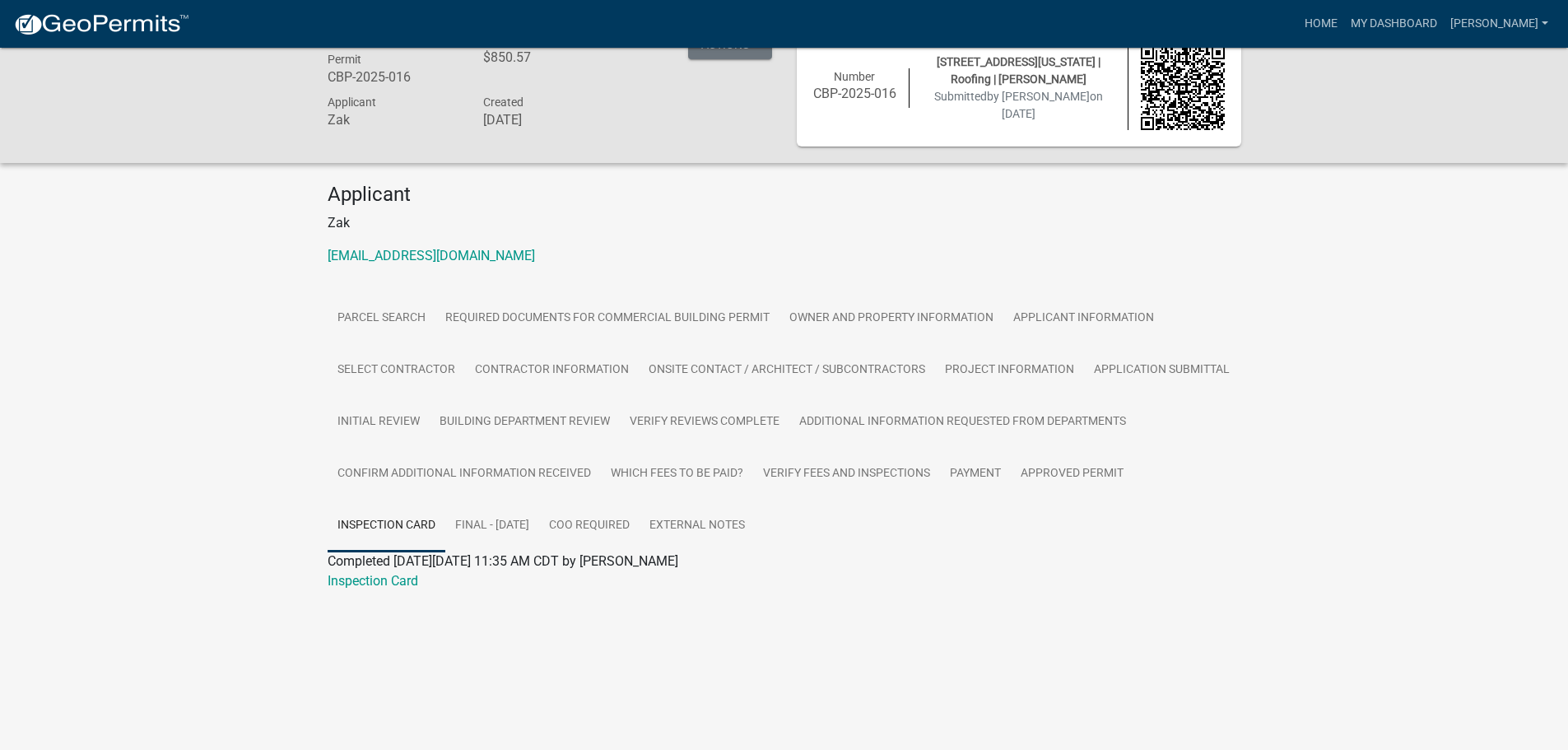
scroll to position [48, 0]
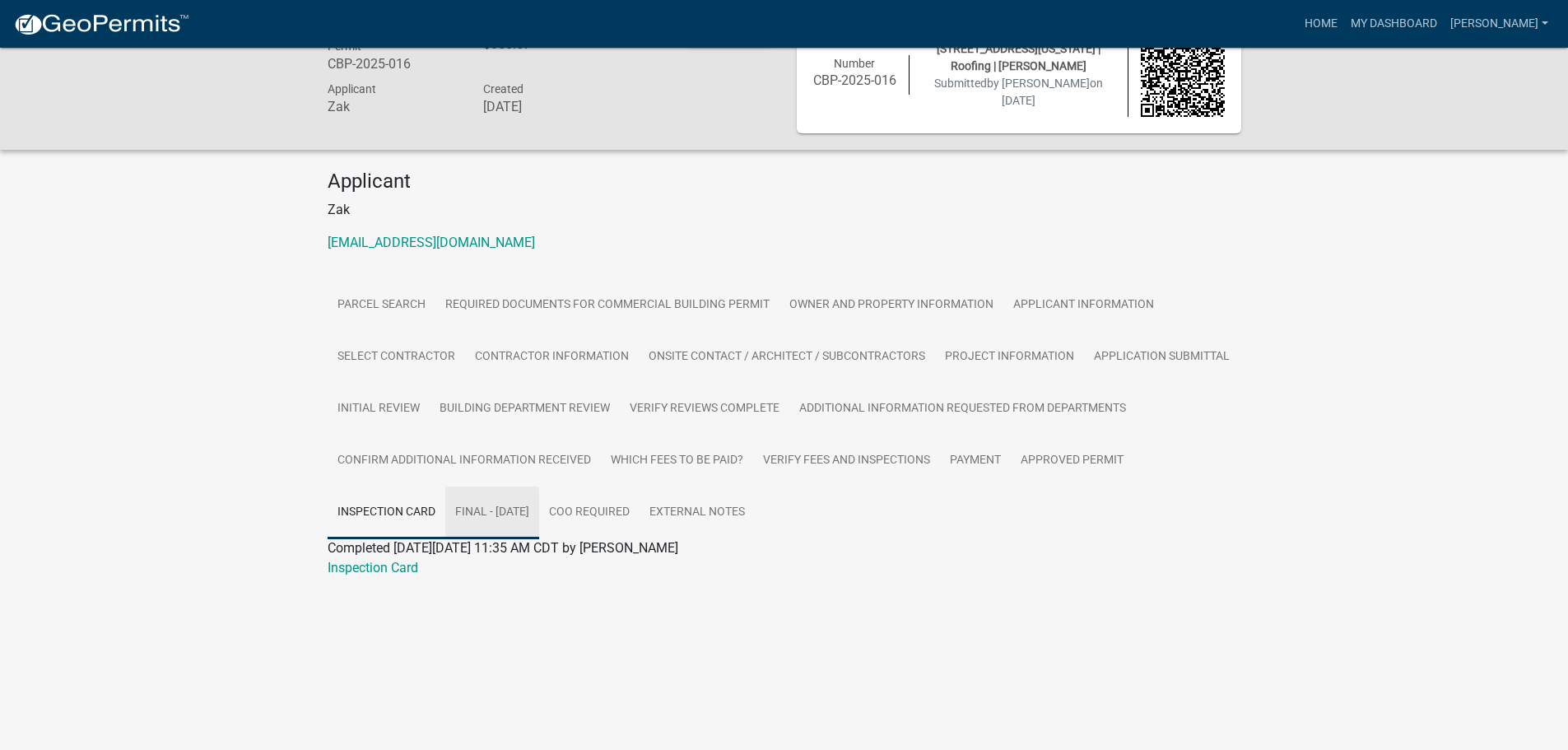
click at [504, 515] on link "Final - 06/04/2025" at bounding box center [492, 513] width 94 height 53
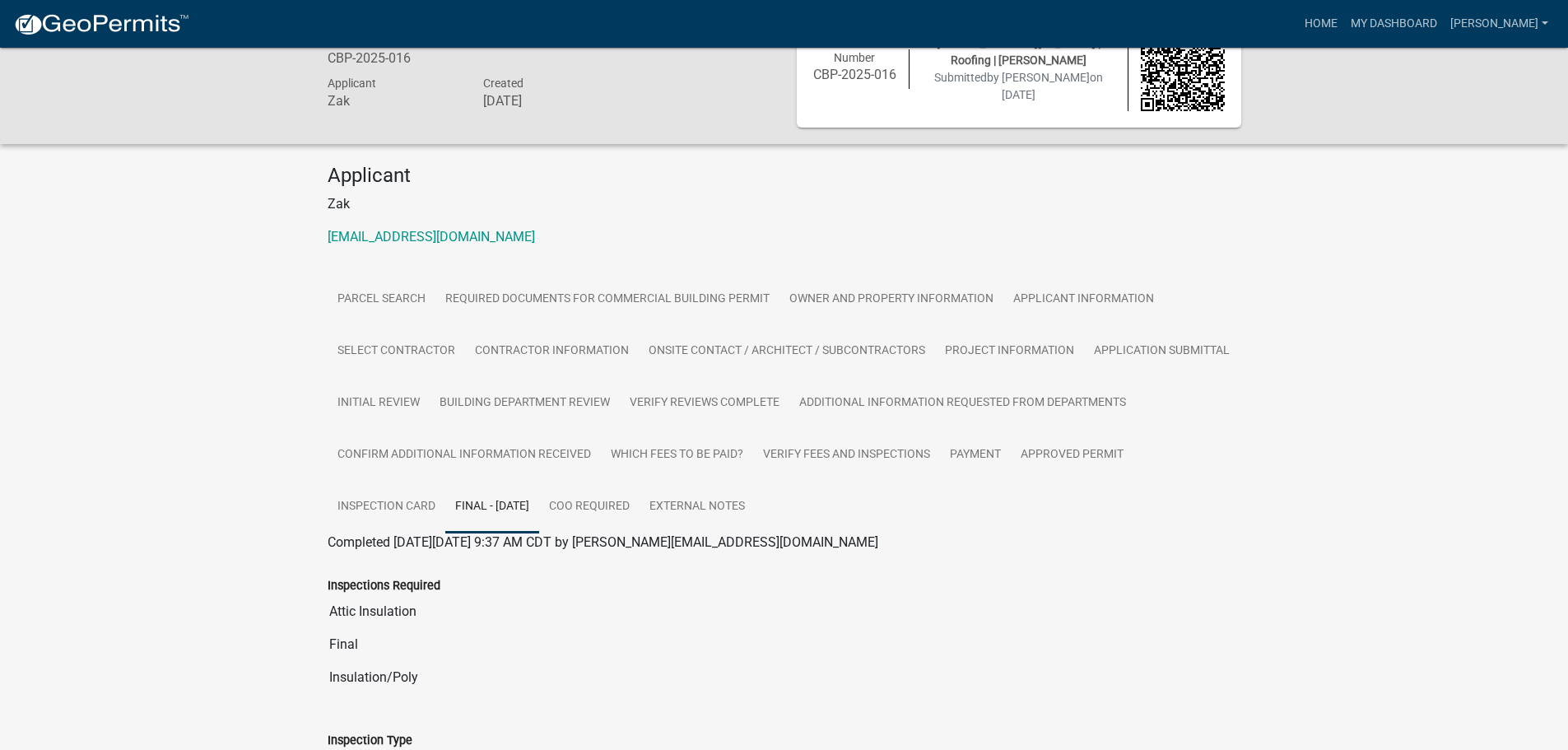
scroll to position [0, 0]
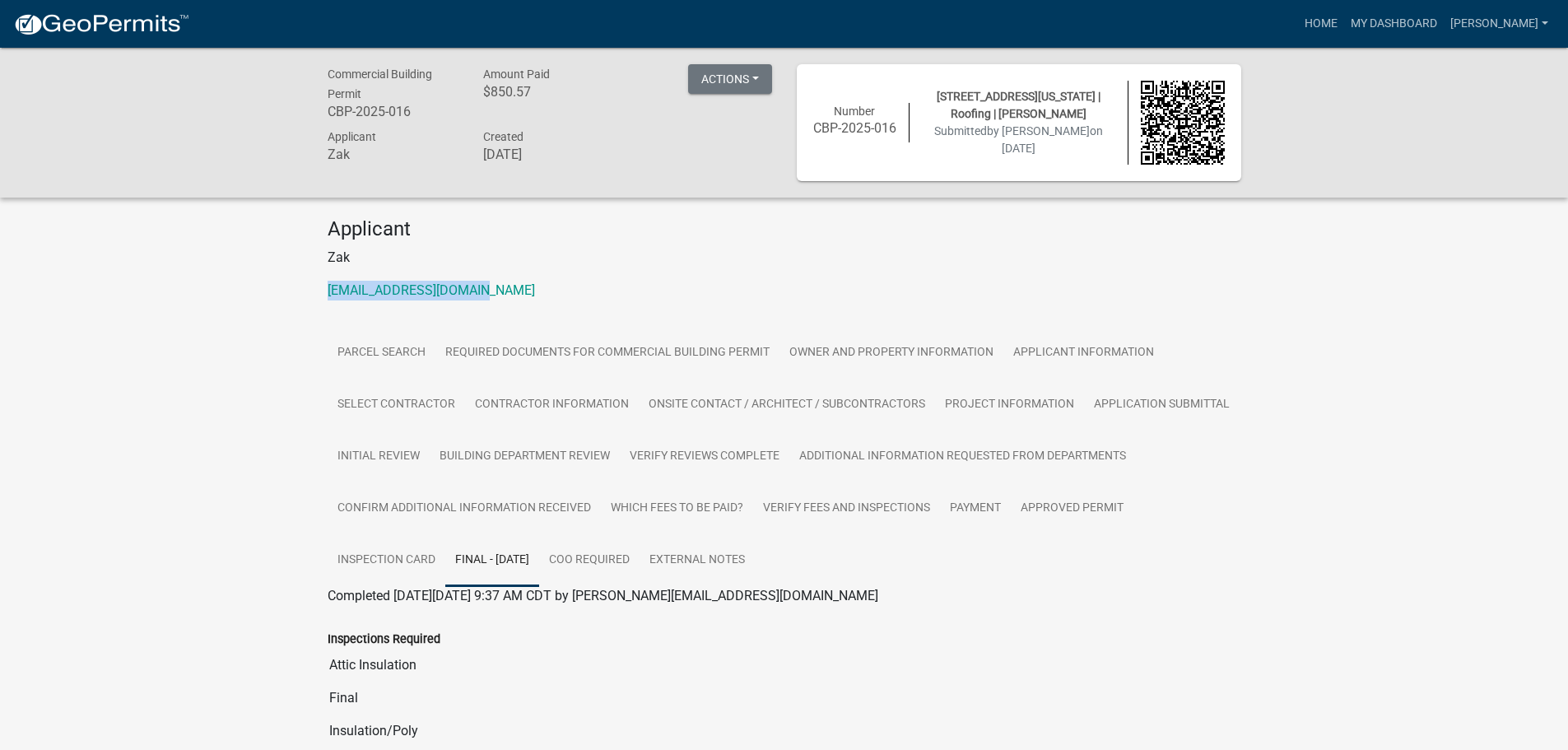
click at [543, 271] on div "Applicant Zak zakwalters@gsm1904.com" at bounding box center [784, 265] width 938 height 96
click at [751, 84] on button "Actions" at bounding box center [730, 79] width 84 height 30
click at [631, 227] on h4 "Applicant" at bounding box center [784, 229] width 914 height 24
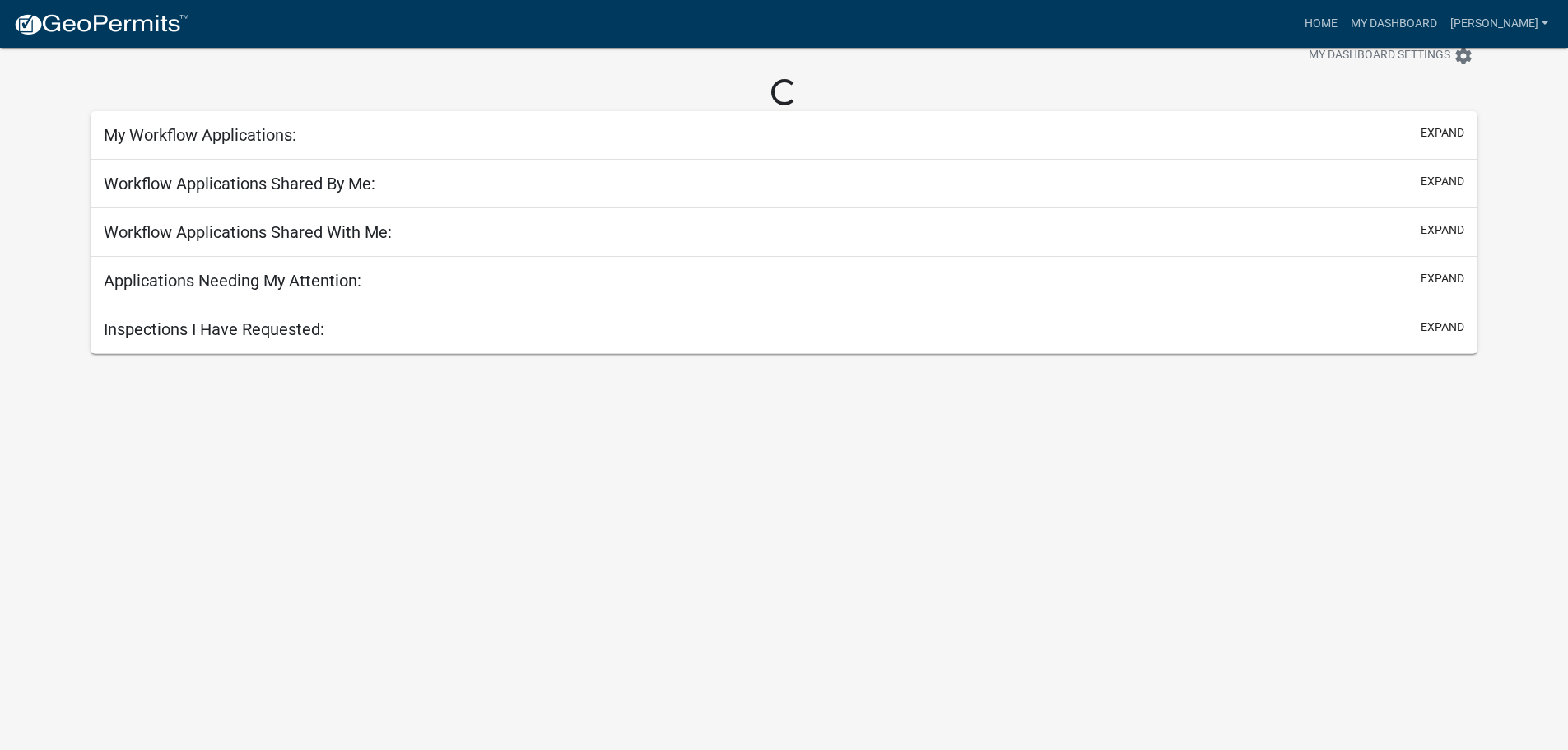
scroll to position [172, 0]
